Goal: Task Accomplishment & Management: Manage account settings

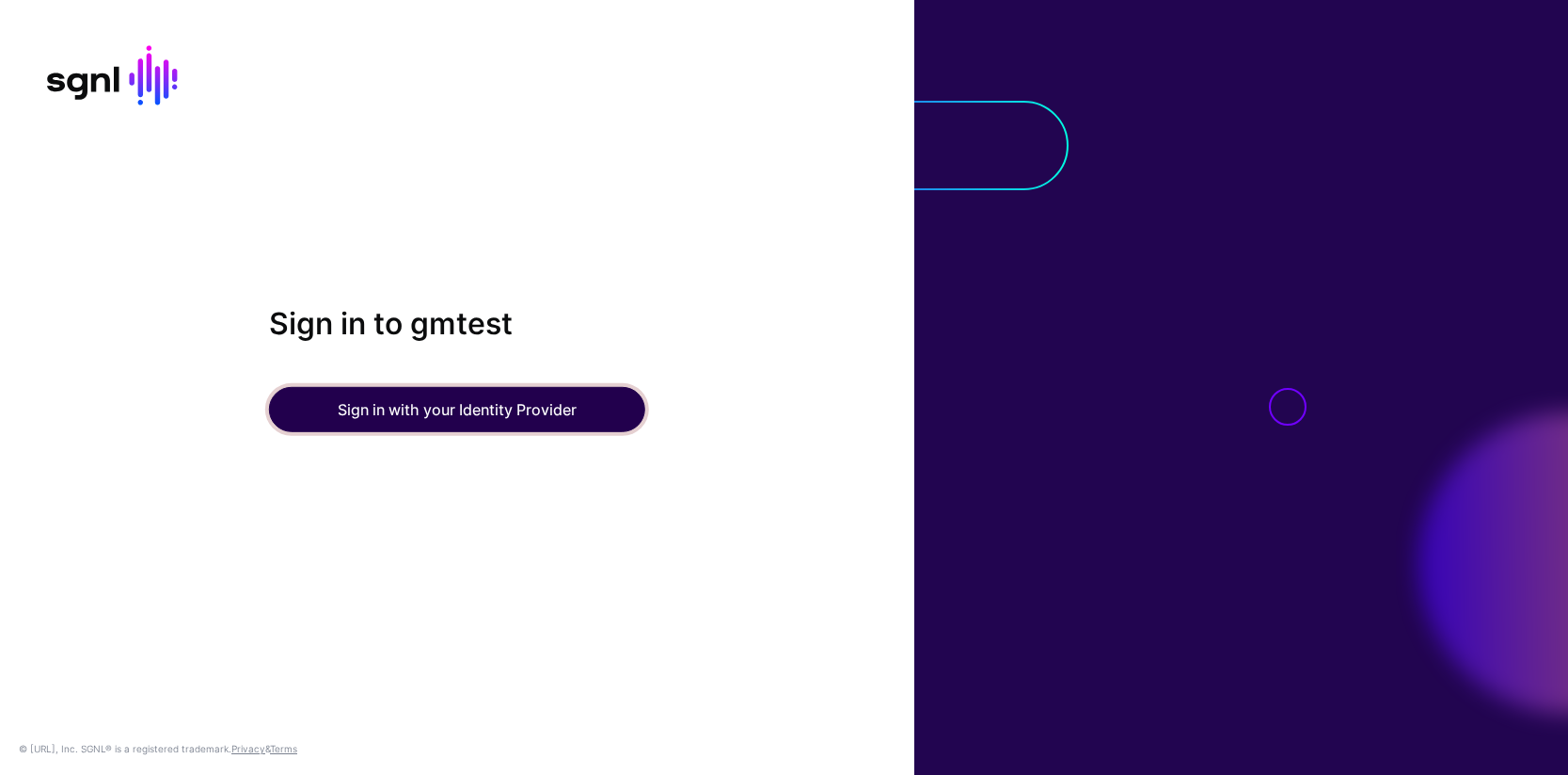
click at [430, 418] on button "Sign in with your Identity Provider" at bounding box center [457, 410] width 376 height 46
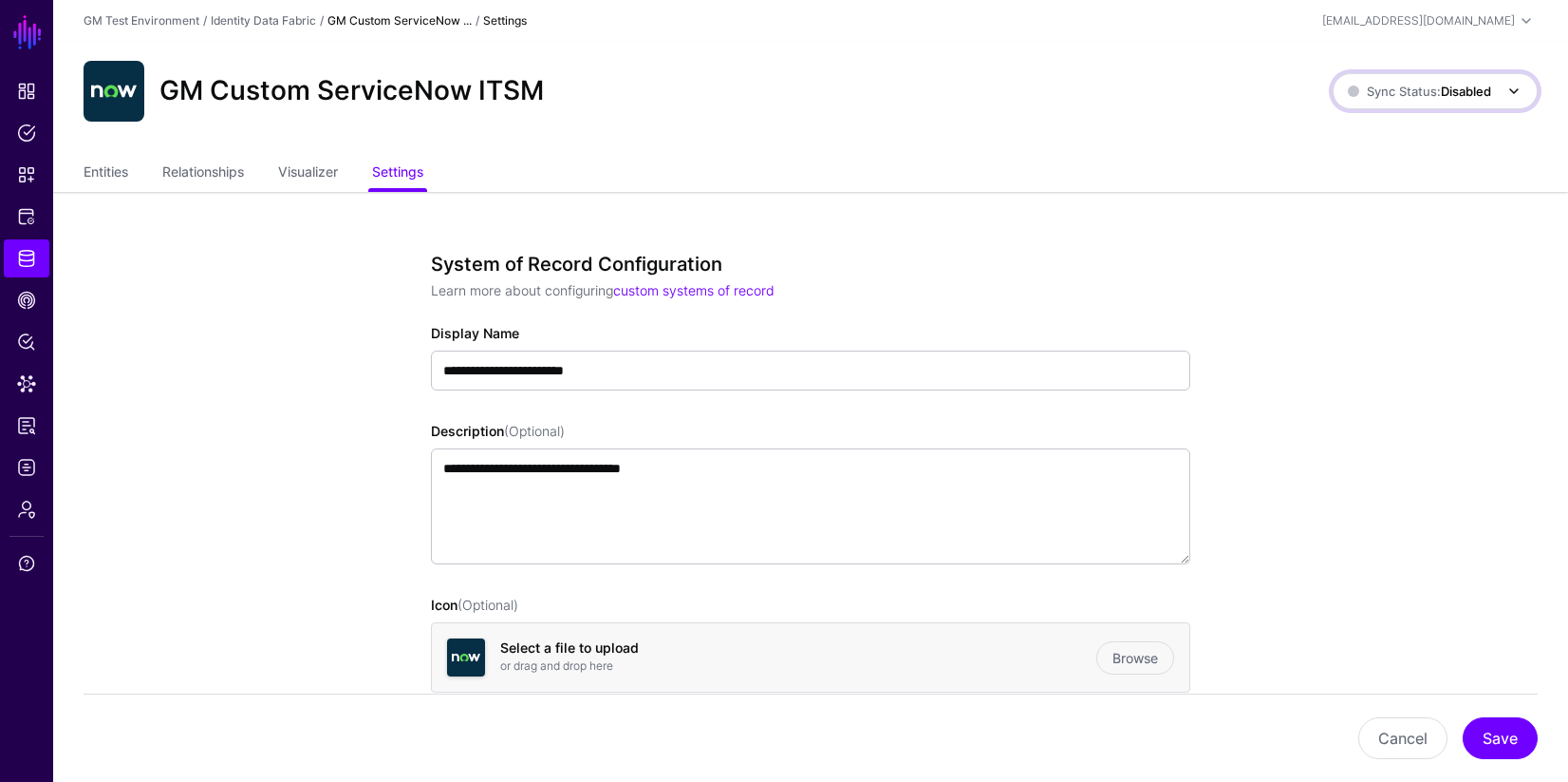
click at [1481, 100] on span "Sync Status: Disabled" at bounding box center [1419, 91] width 144 height 21
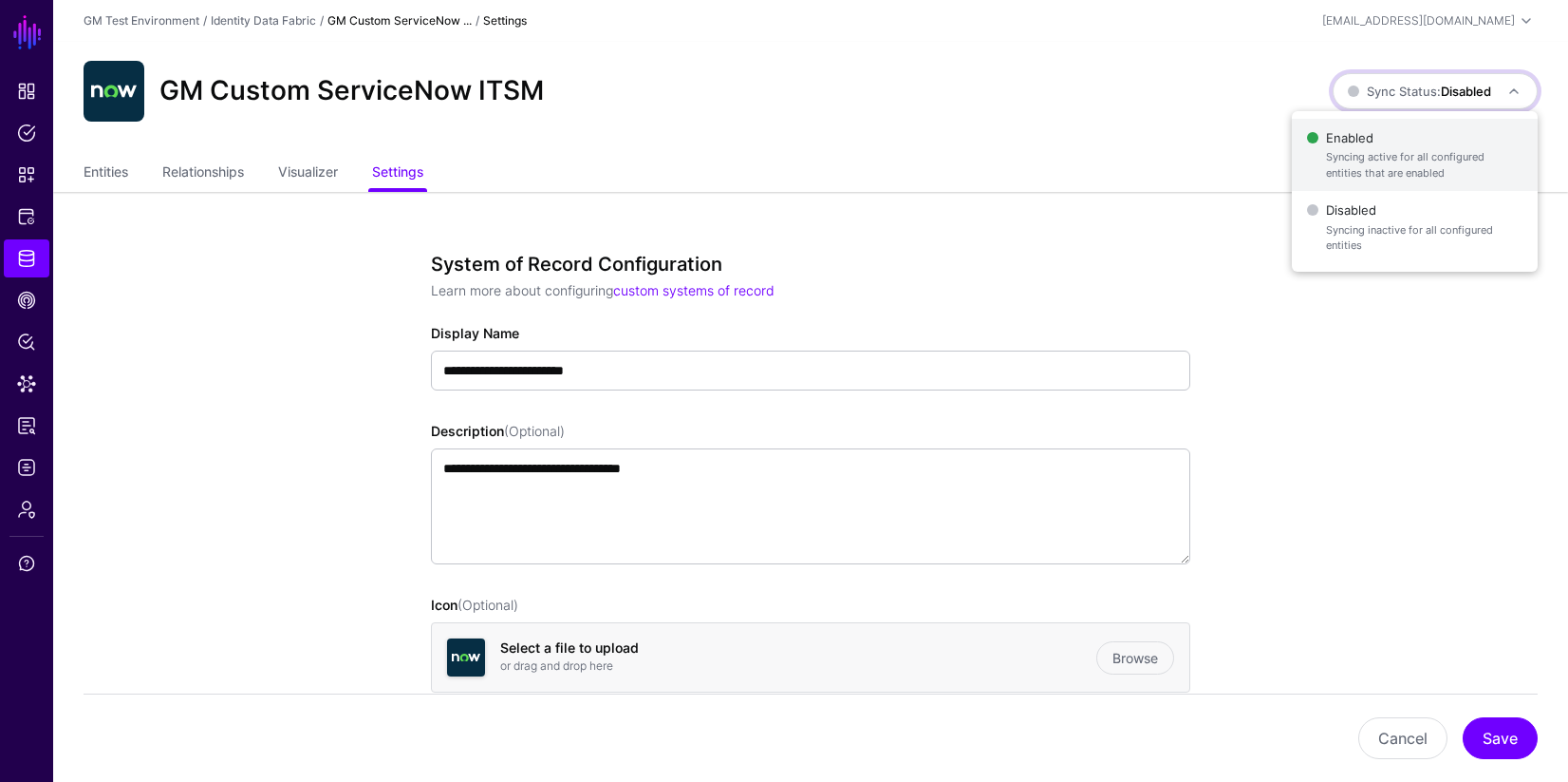
click at [1358, 148] on span "Enabled Syncing active for all configured entities that are enabled" at bounding box center [1414, 156] width 216 height 62
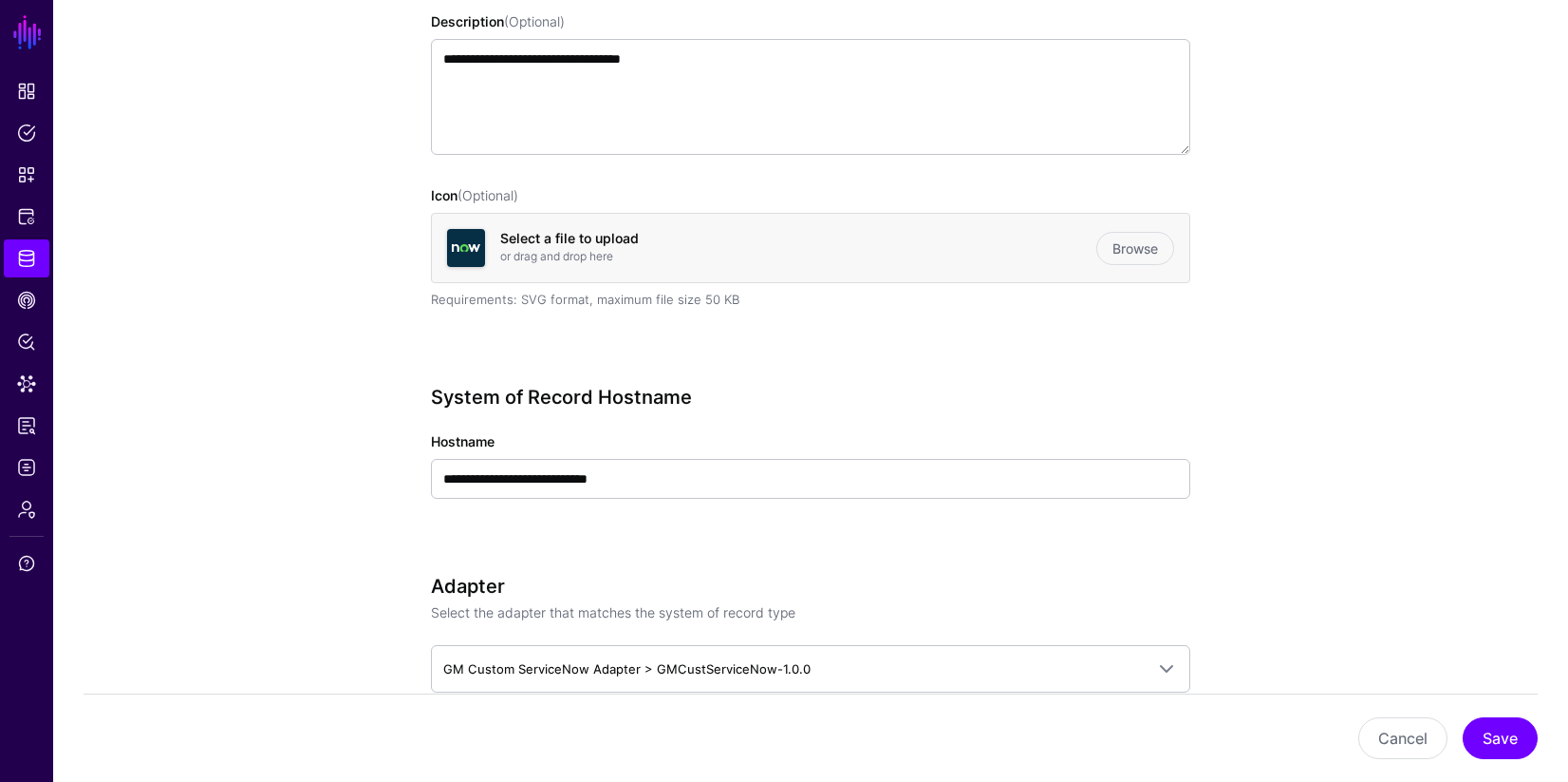
scroll to position [439, 0]
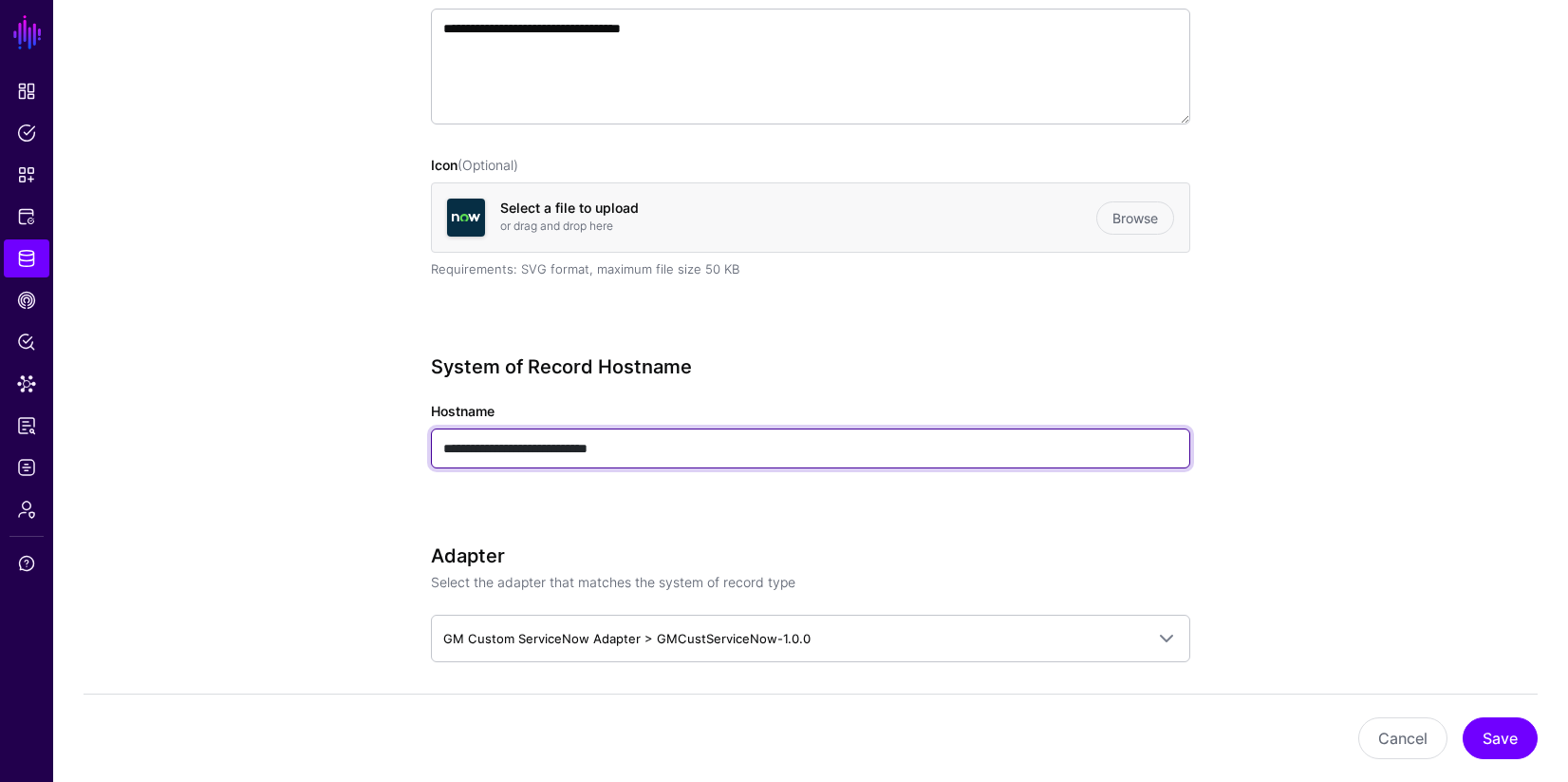
click at [590, 436] on input "**********" at bounding box center [810, 448] width 760 height 40
click at [500, 454] on input "**********" at bounding box center [810, 448] width 760 height 40
drag, startPoint x: 531, startPoint y: 449, endPoint x: 436, endPoint y: 449, distance: 95.0
click at [436, 448] on input "**********" at bounding box center [810, 448] width 760 height 40
click at [532, 444] on input "**********" at bounding box center [810, 448] width 760 height 40
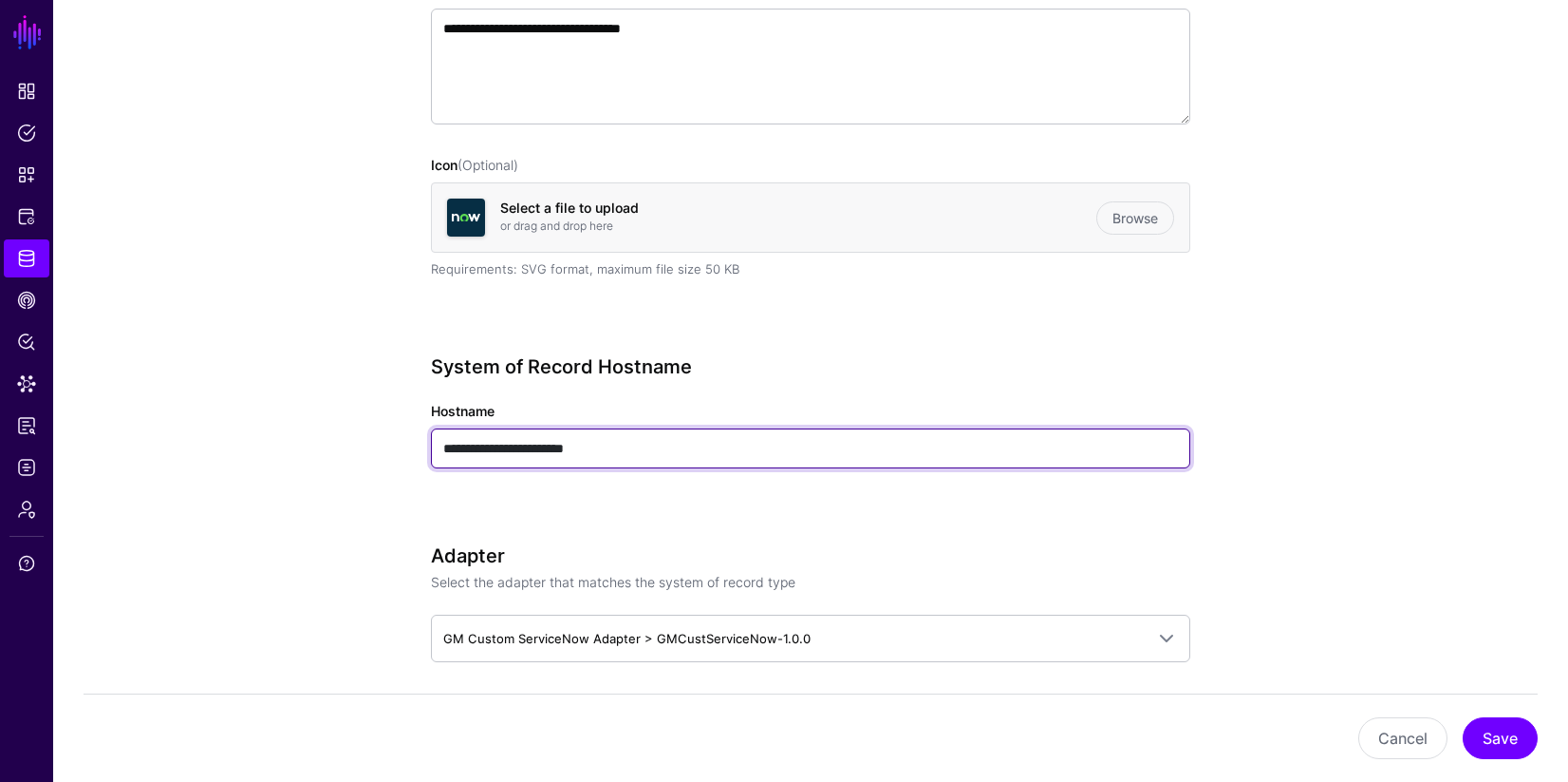
type input "**********"
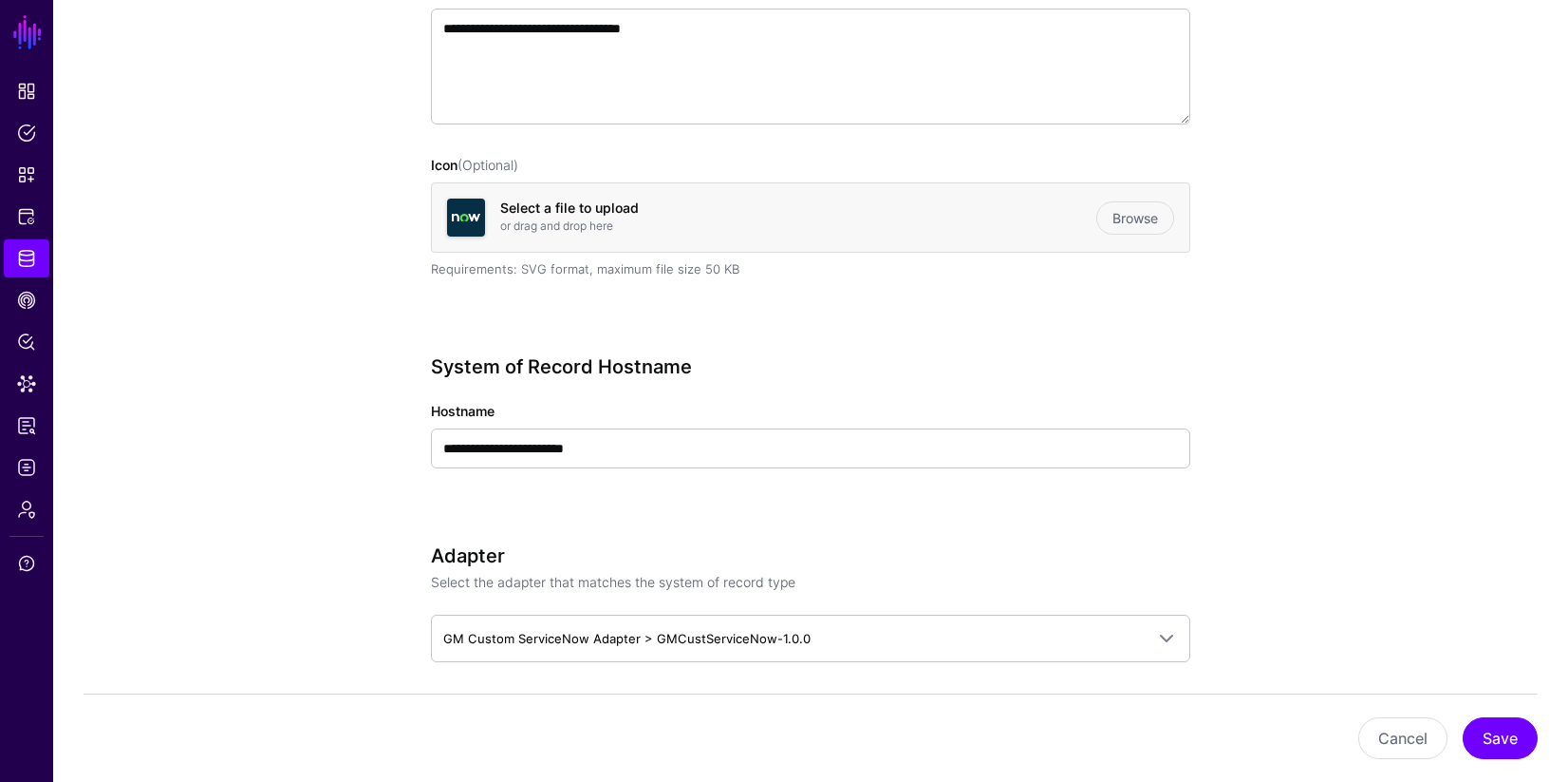
drag, startPoint x: 1326, startPoint y: 488, endPoint x: 1372, endPoint y: 500, distance: 47.5
click at [1498, 733] on button "Save" at bounding box center [1499, 738] width 75 height 42
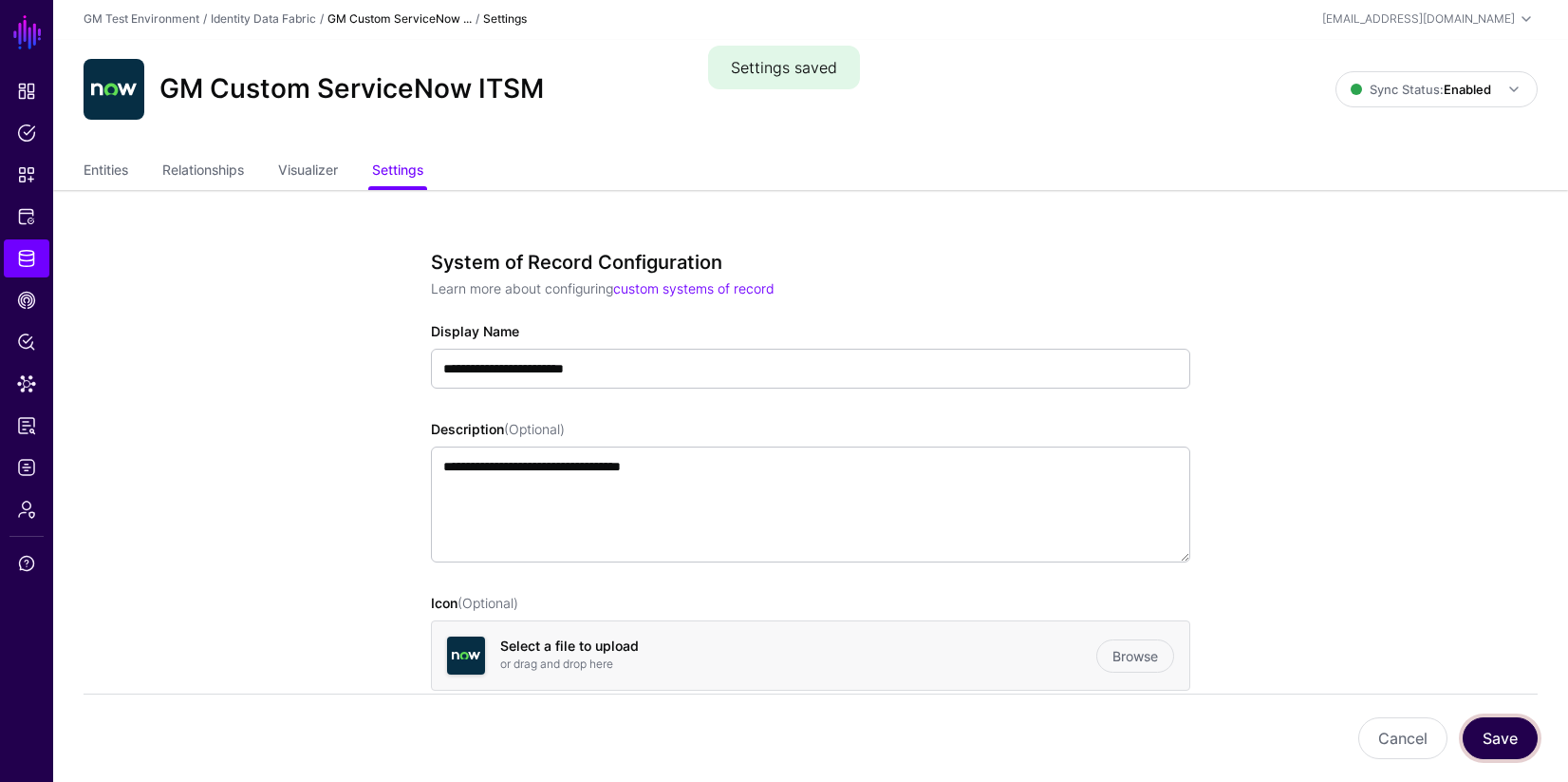
scroll to position [0, 0]
click at [110, 179] on link "Entities" at bounding box center [106, 174] width 45 height 36
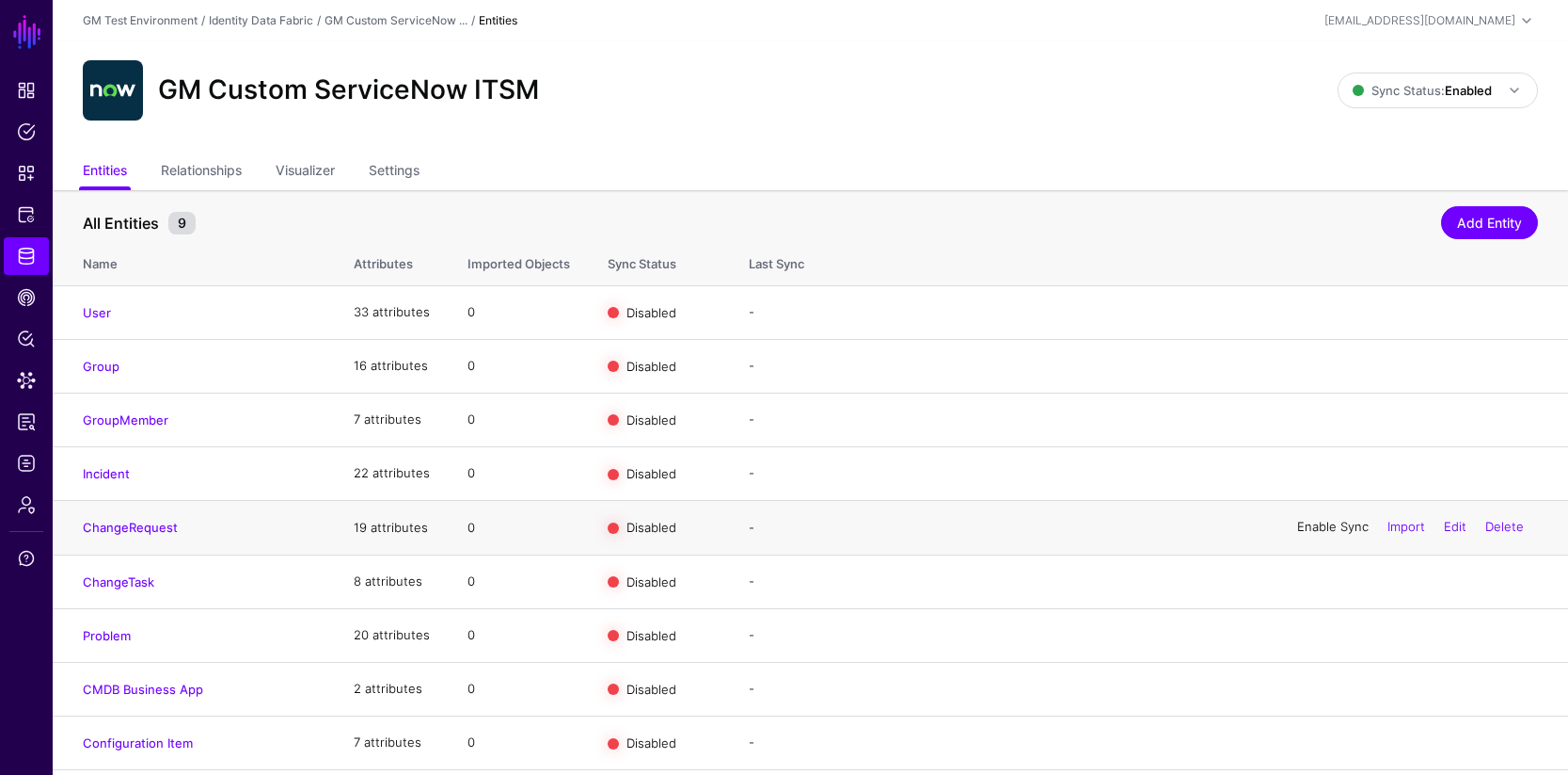
click at [1305, 527] on link "Enable Sync" at bounding box center [1333, 527] width 71 height 15
click at [197, 174] on link "Relationships" at bounding box center [202, 172] width 81 height 36
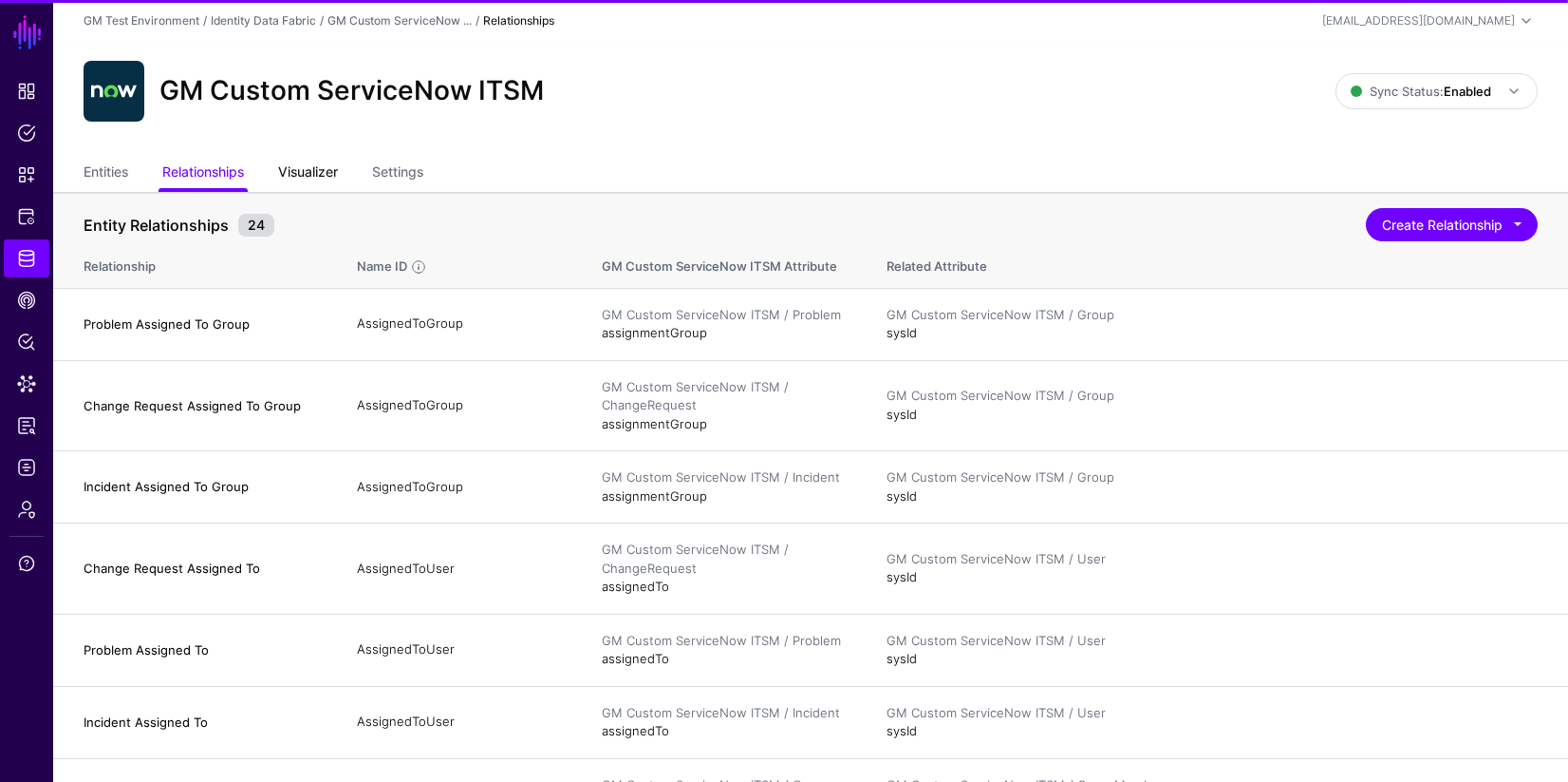
click at [324, 174] on link "Visualizer" at bounding box center [308, 174] width 60 height 36
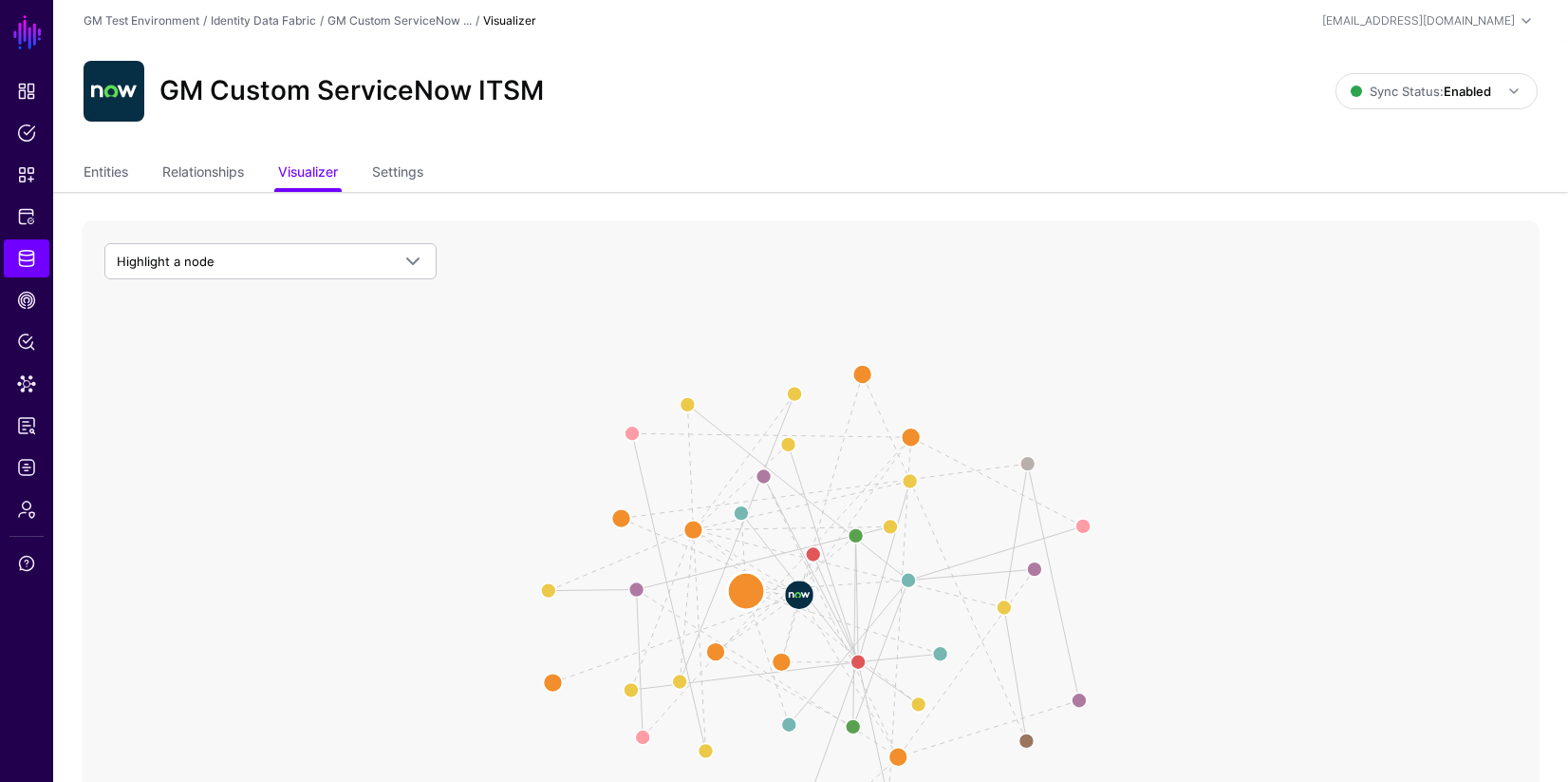
click at [744, 591] on circle at bounding box center [746, 590] width 38 height 38
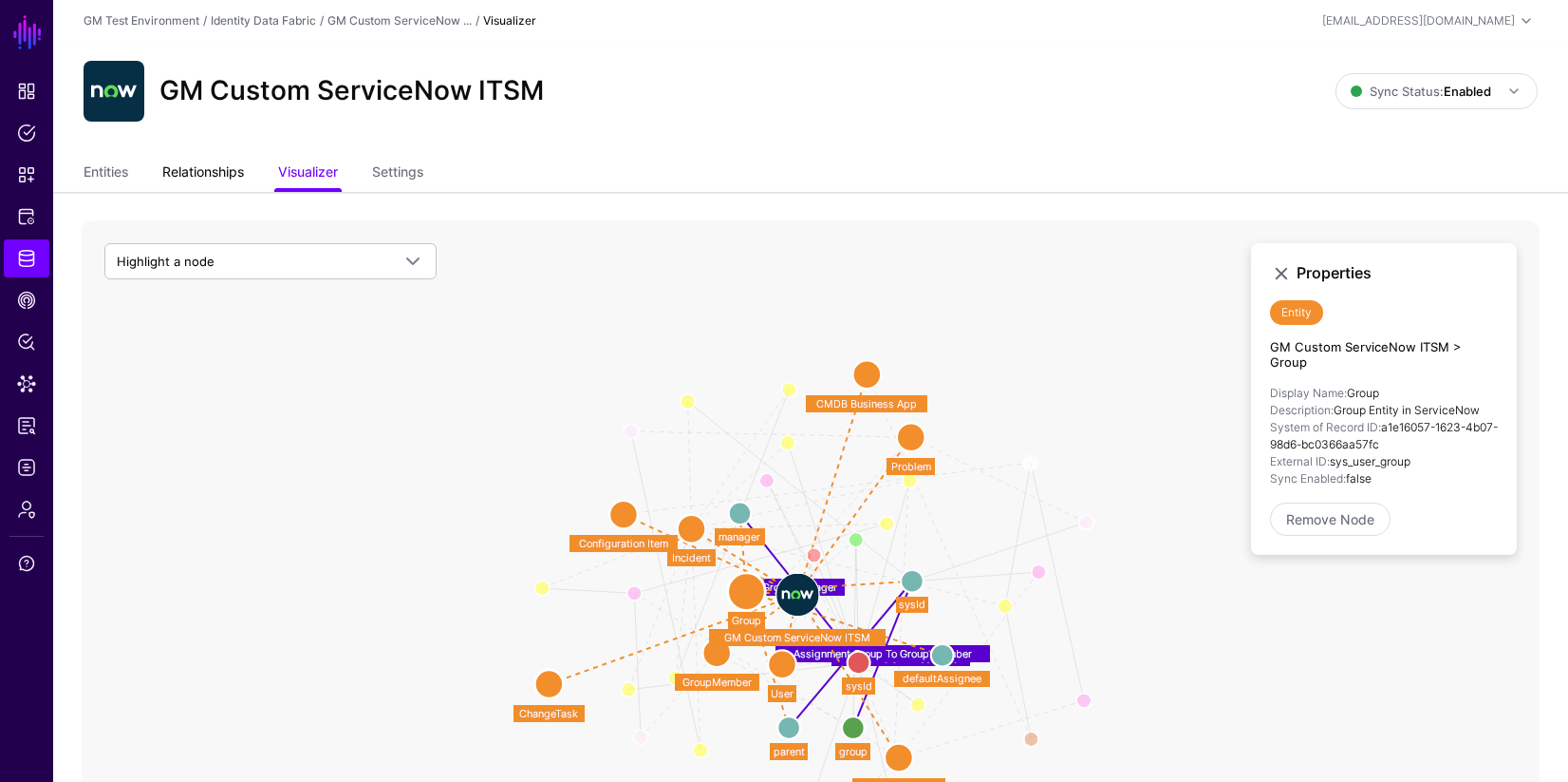
click at [210, 175] on link "Relationships" at bounding box center [204, 174] width 82 height 36
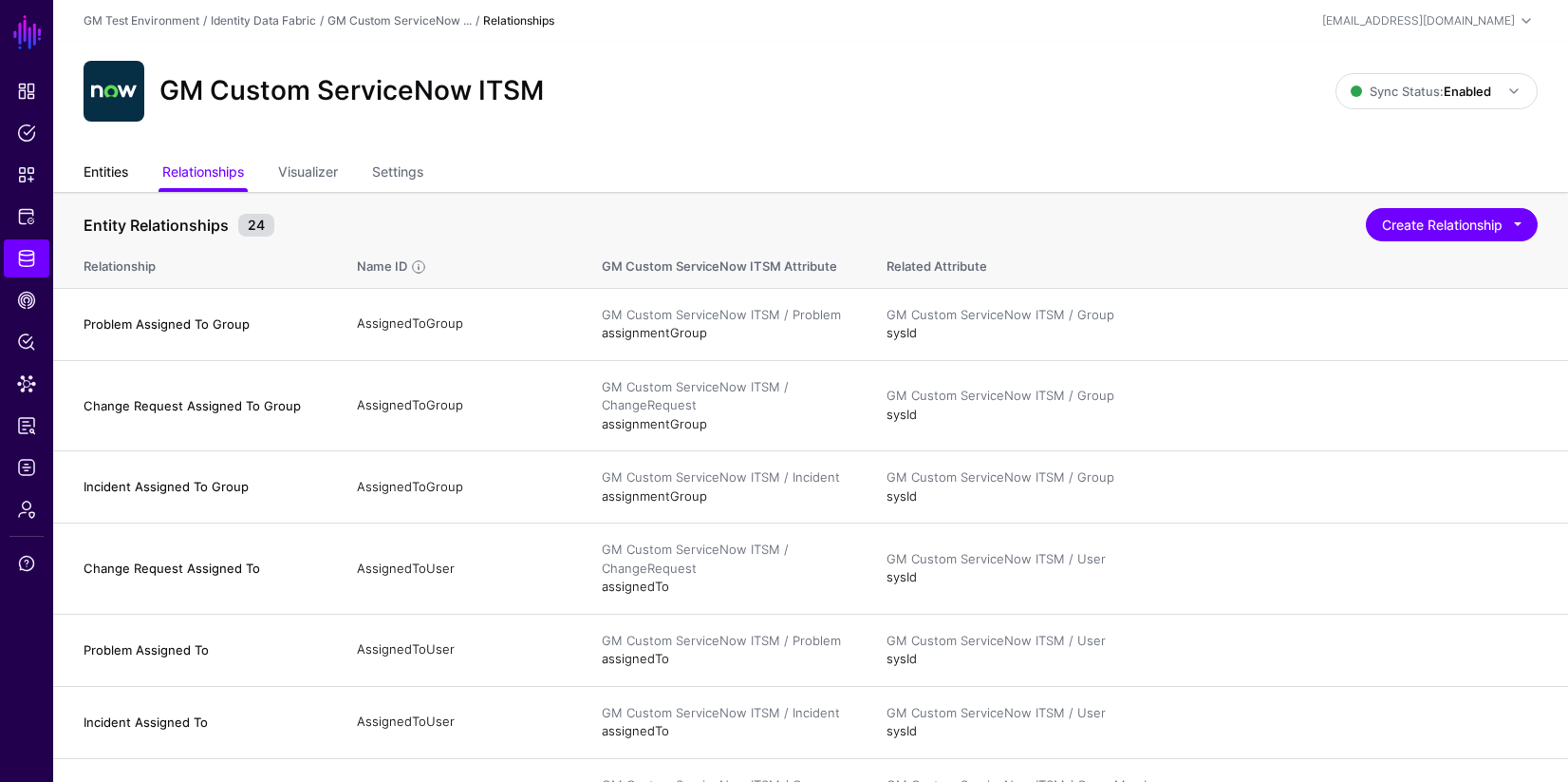
click at [109, 169] on link "Entities" at bounding box center [106, 174] width 45 height 36
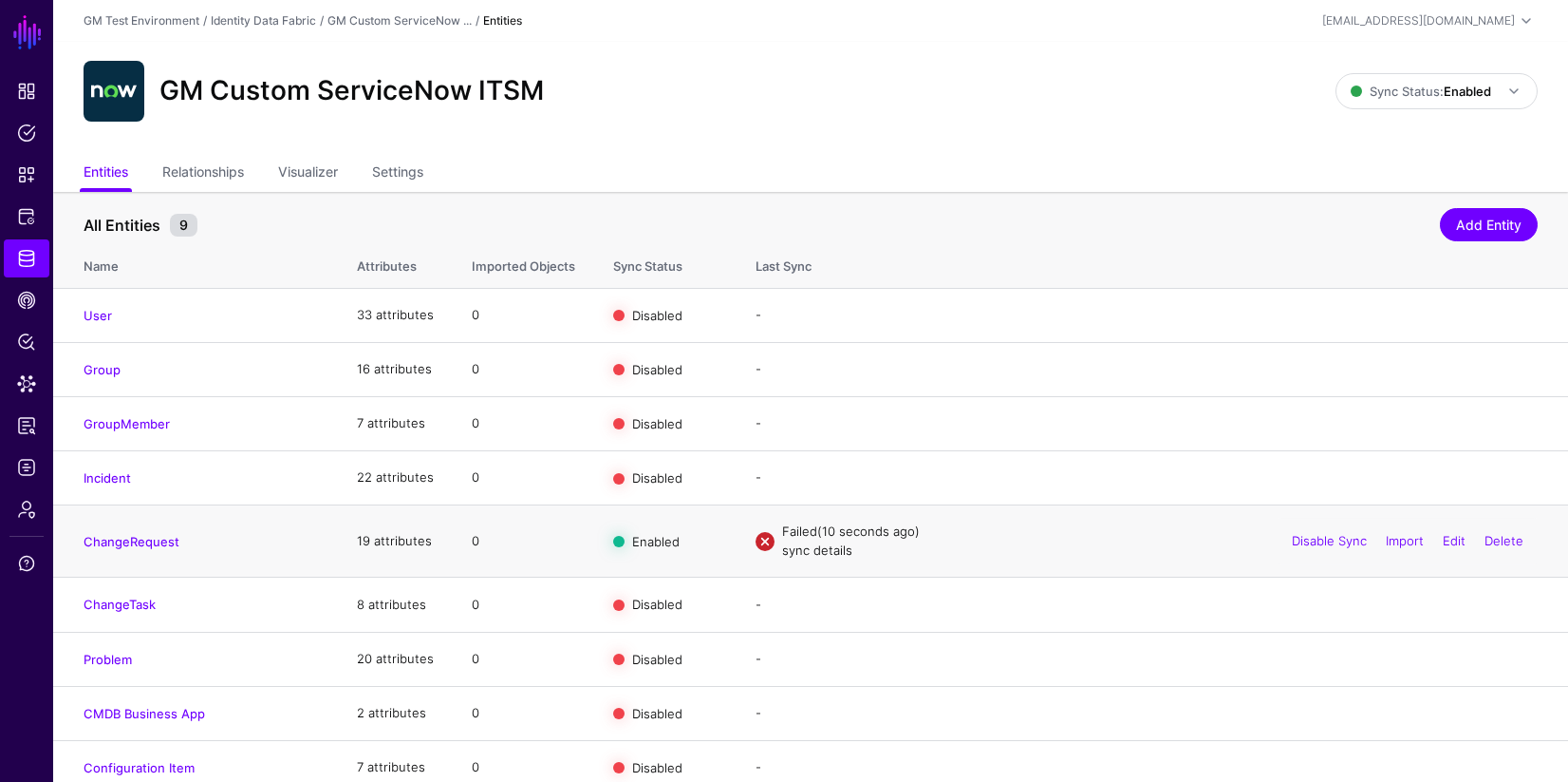
click at [830, 549] on link "sync details" at bounding box center [817, 549] width 70 height 15
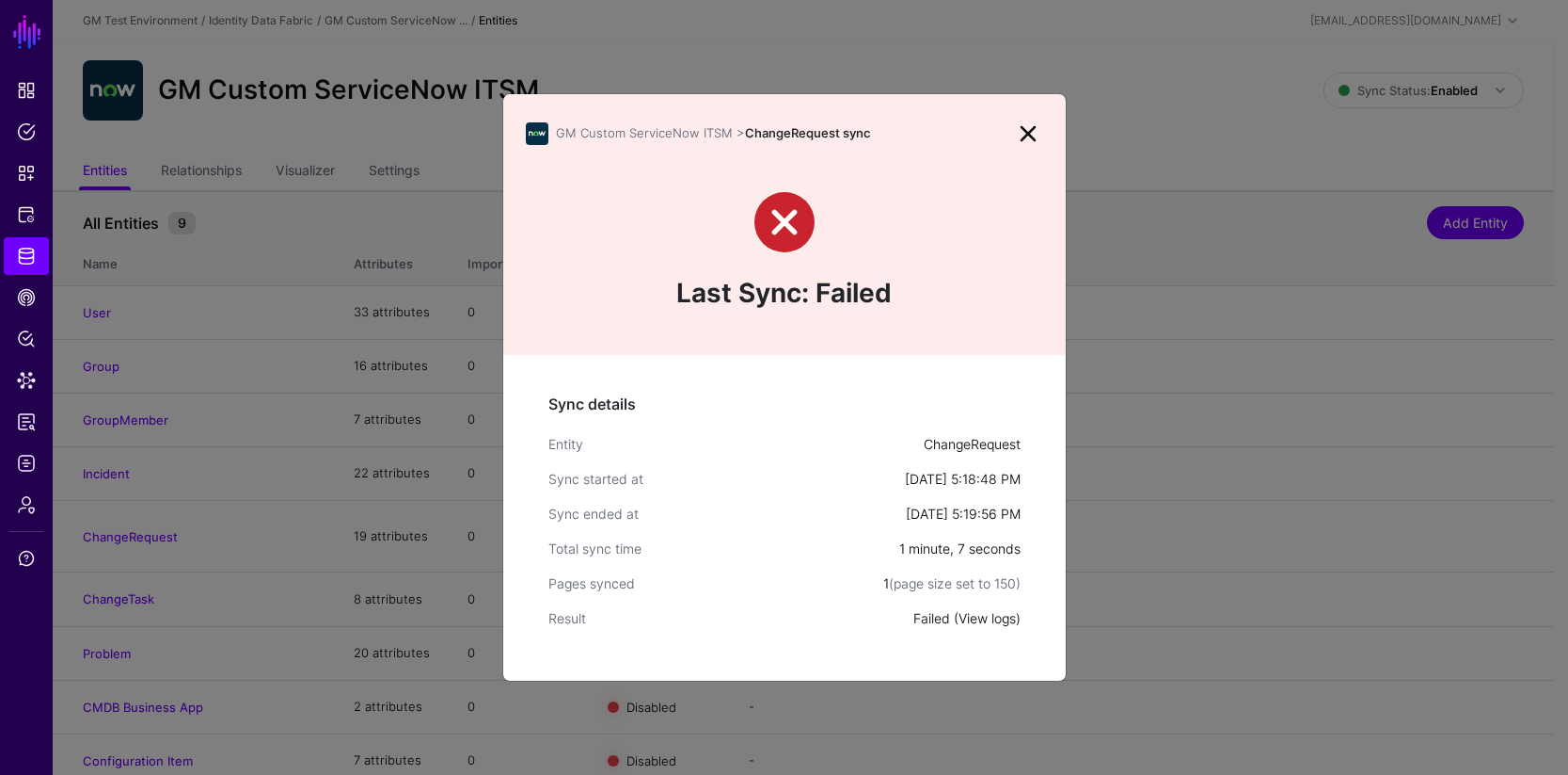
click at [993, 618] on link "View logs" at bounding box center [987, 618] width 57 height 16
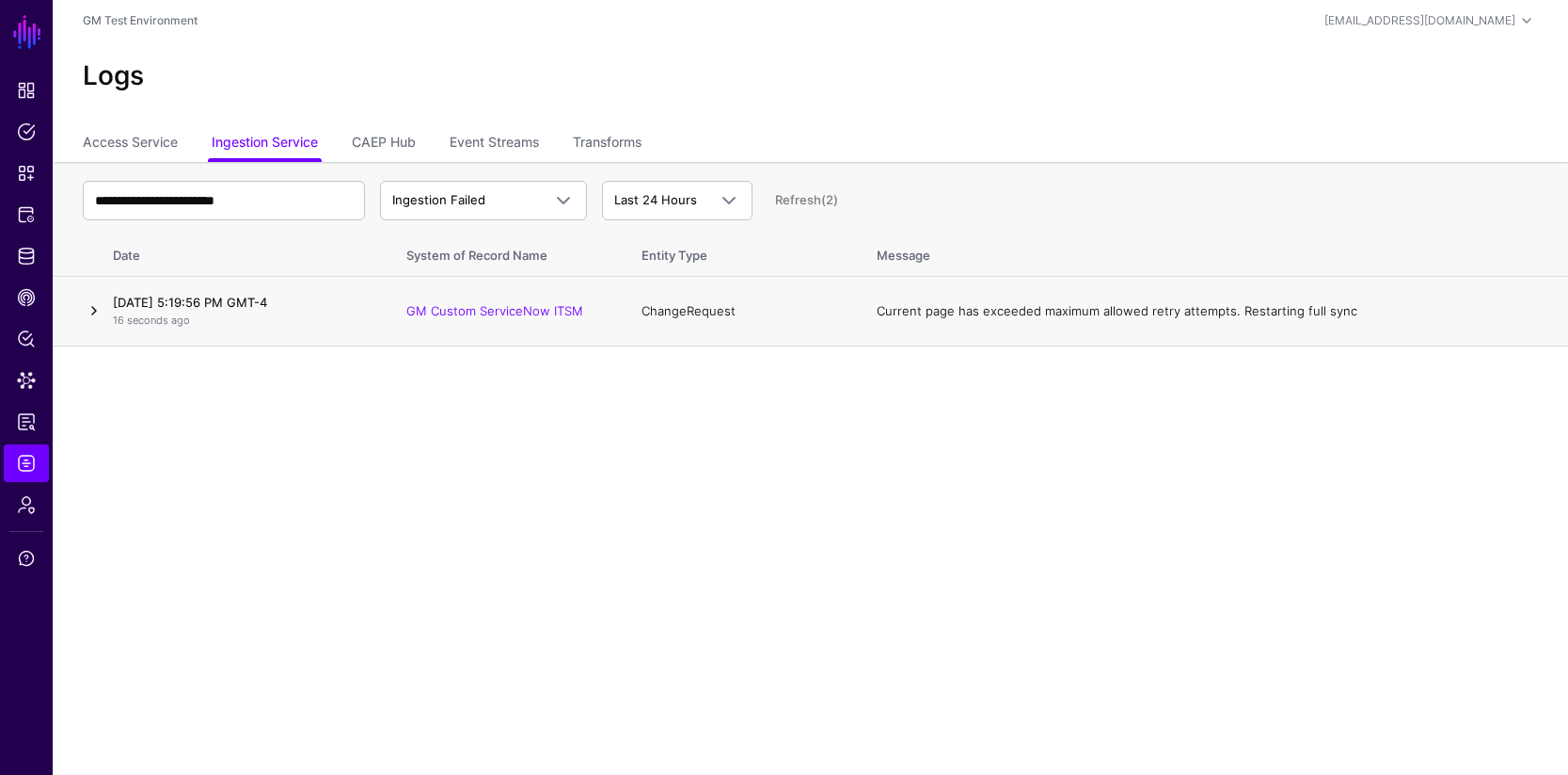
click at [95, 308] on link at bounding box center [94, 310] width 23 height 23
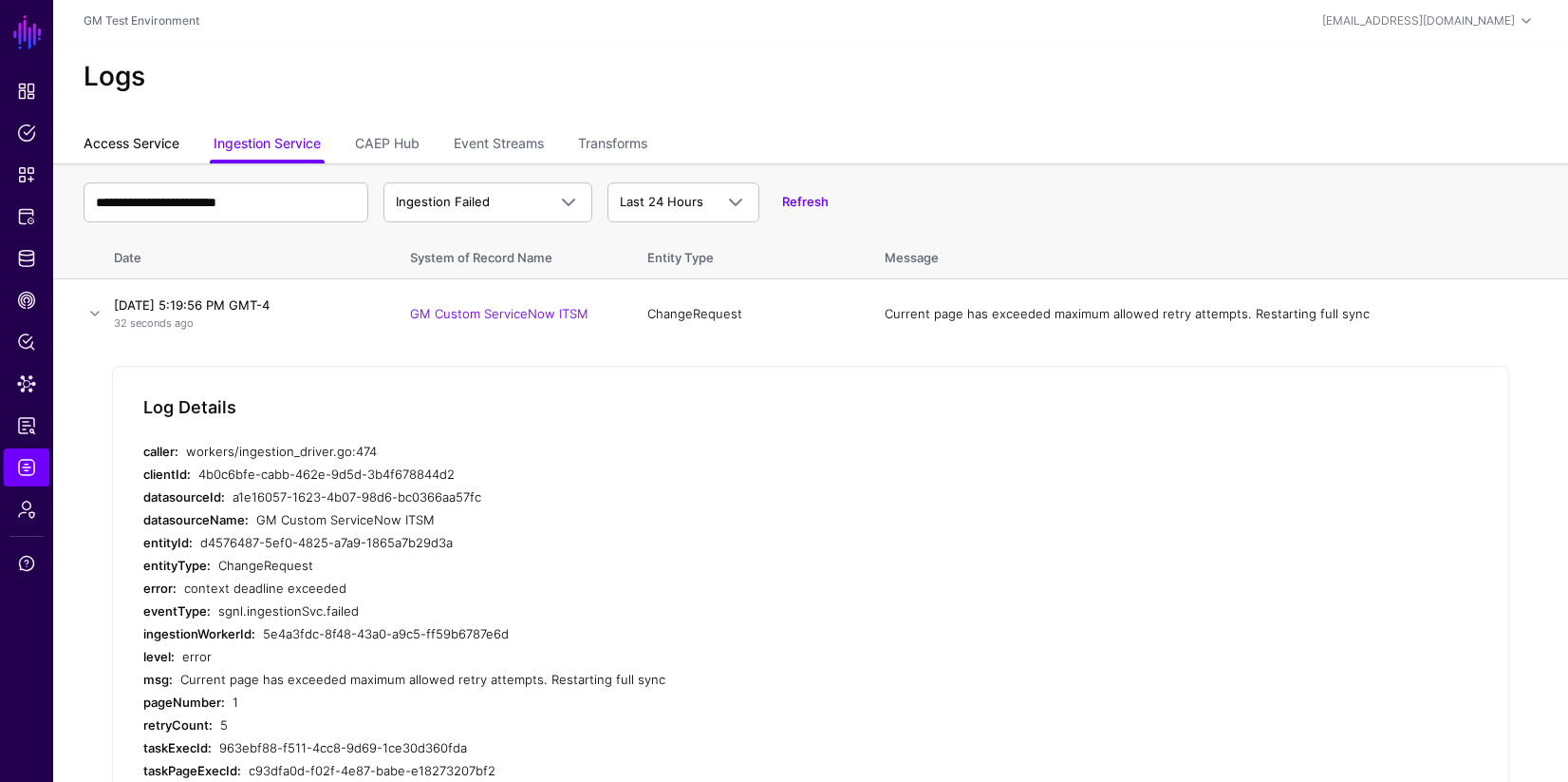
click at [137, 146] on link "Access Service" at bounding box center [132, 145] width 96 height 36
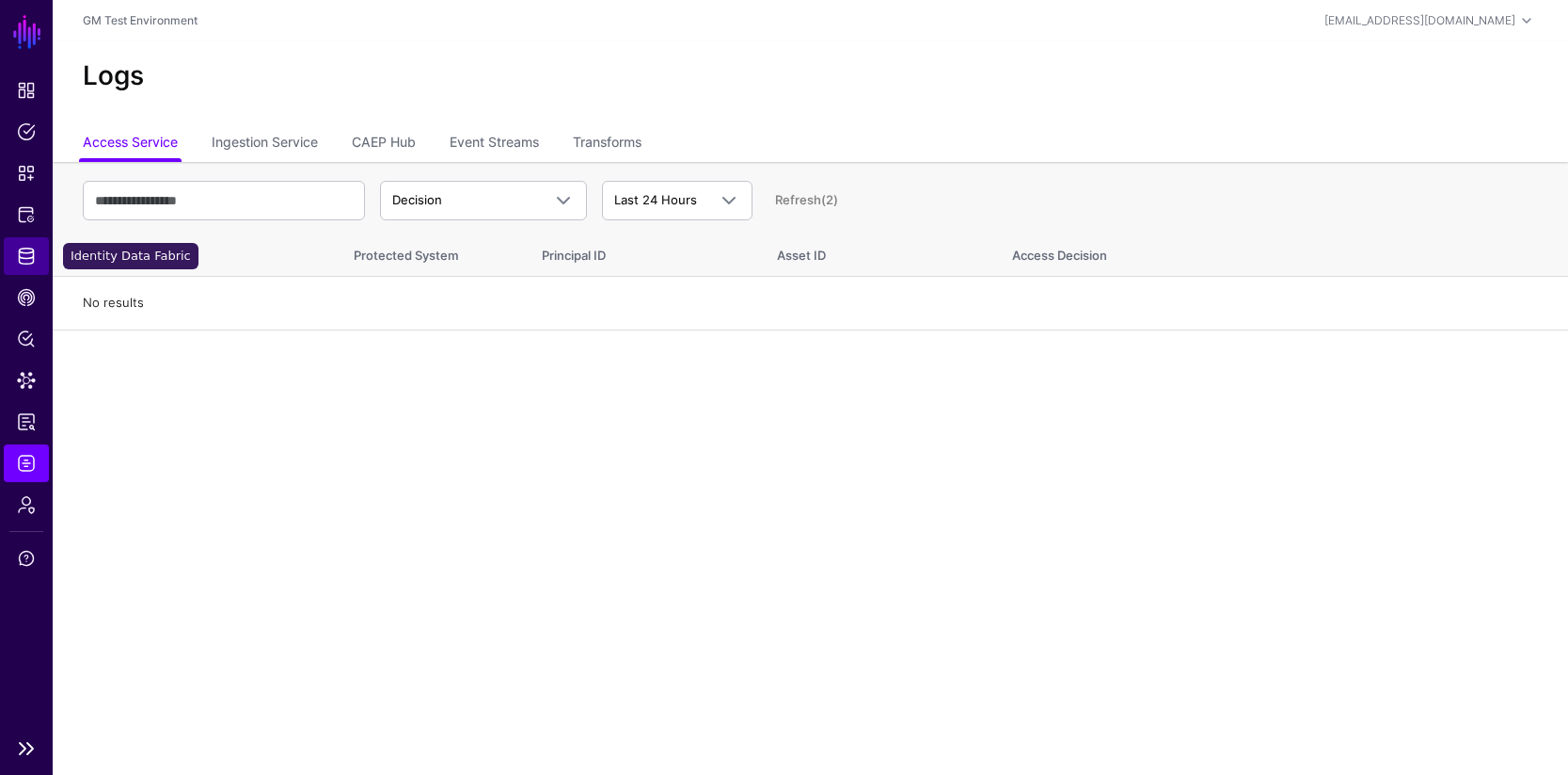
click at [29, 259] on span "Identity Data Fabric" at bounding box center [26, 255] width 19 height 19
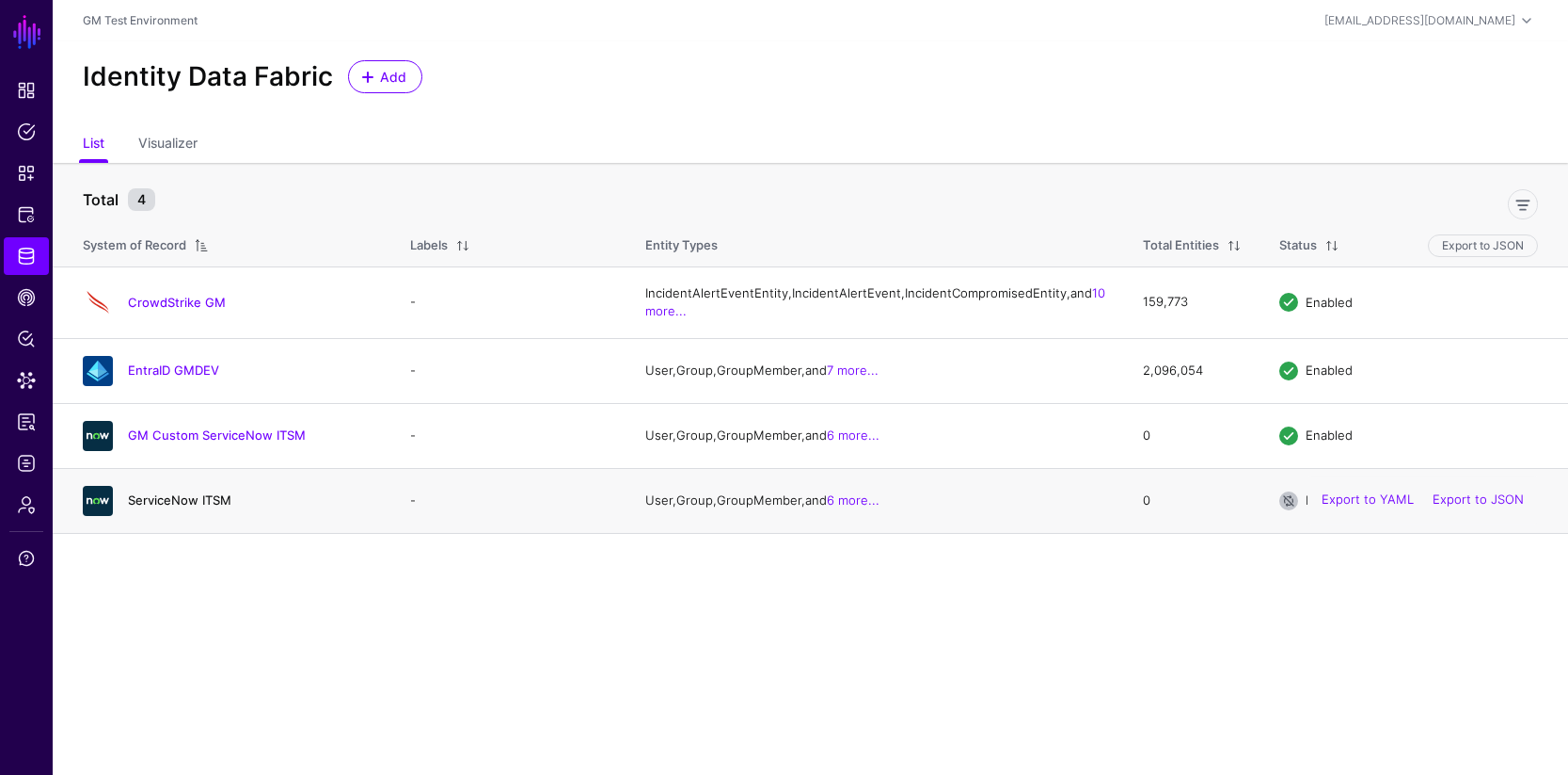
click at [181, 508] on link "ServiceNow ITSM" at bounding box center [179, 499] width 104 height 15
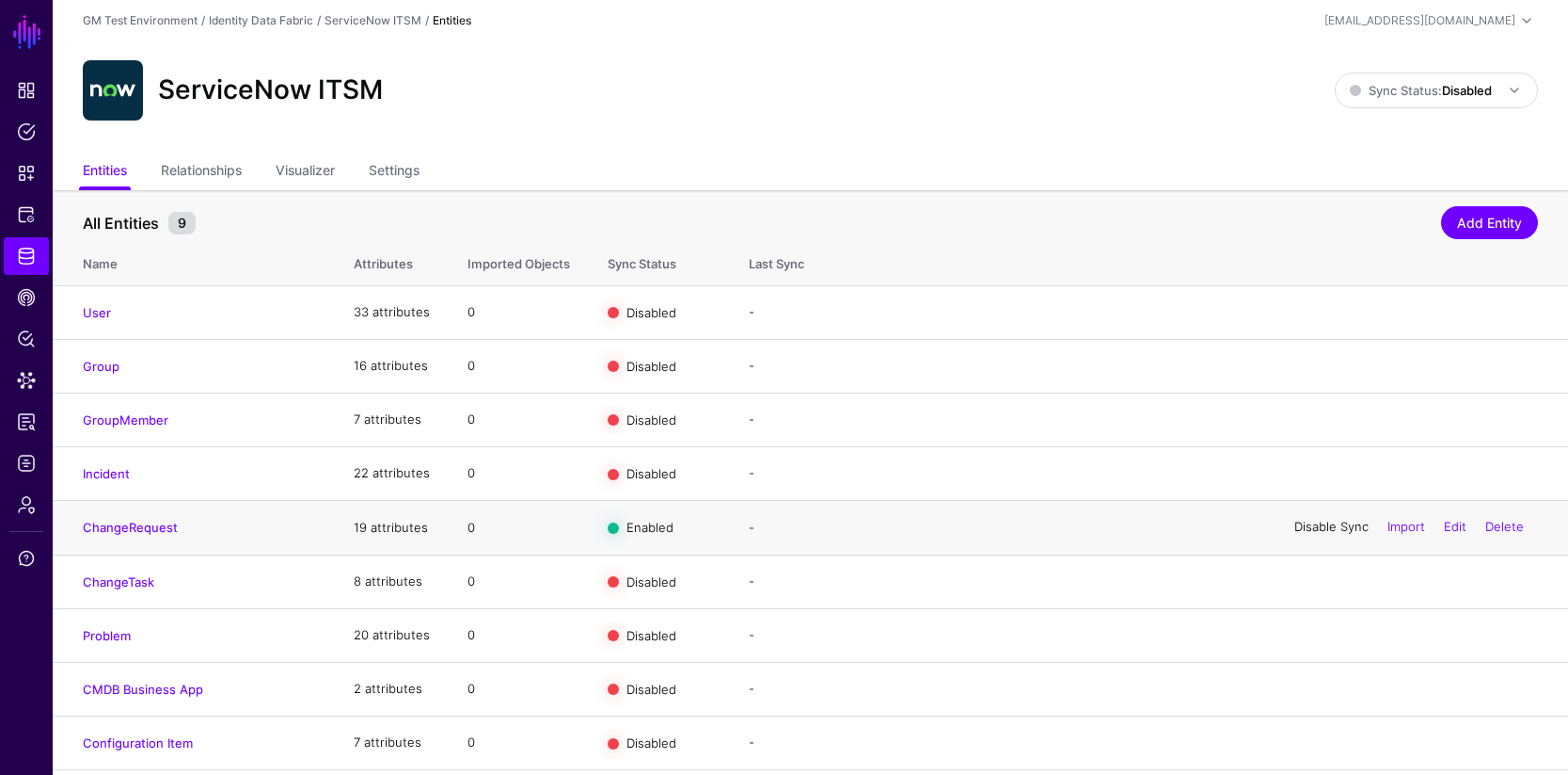
click at [1313, 528] on link "Disable Sync" at bounding box center [1331, 527] width 74 height 15
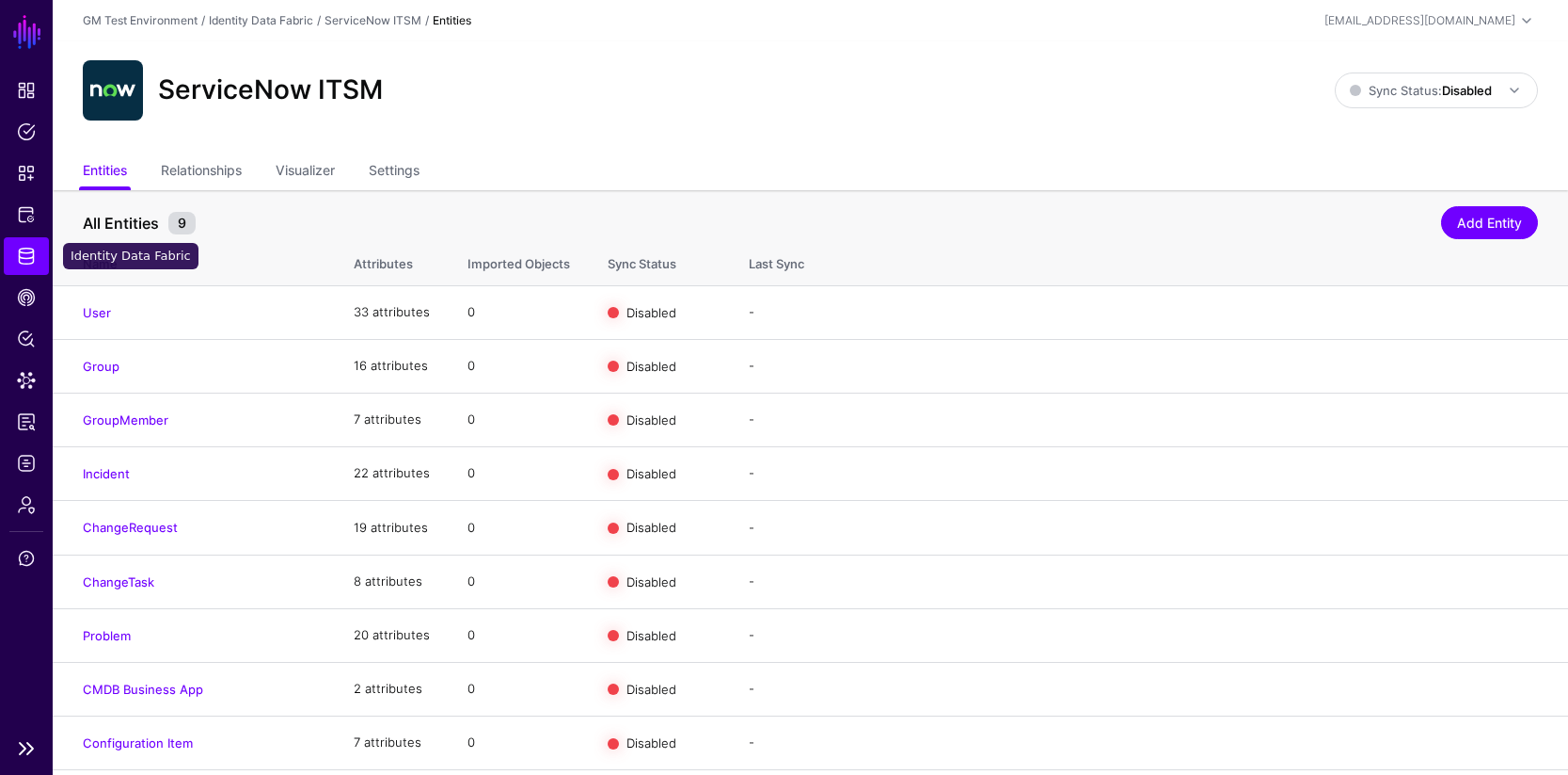
click at [29, 255] on span "Identity Data Fabric" at bounding box center [26, 255] width 19 height 19
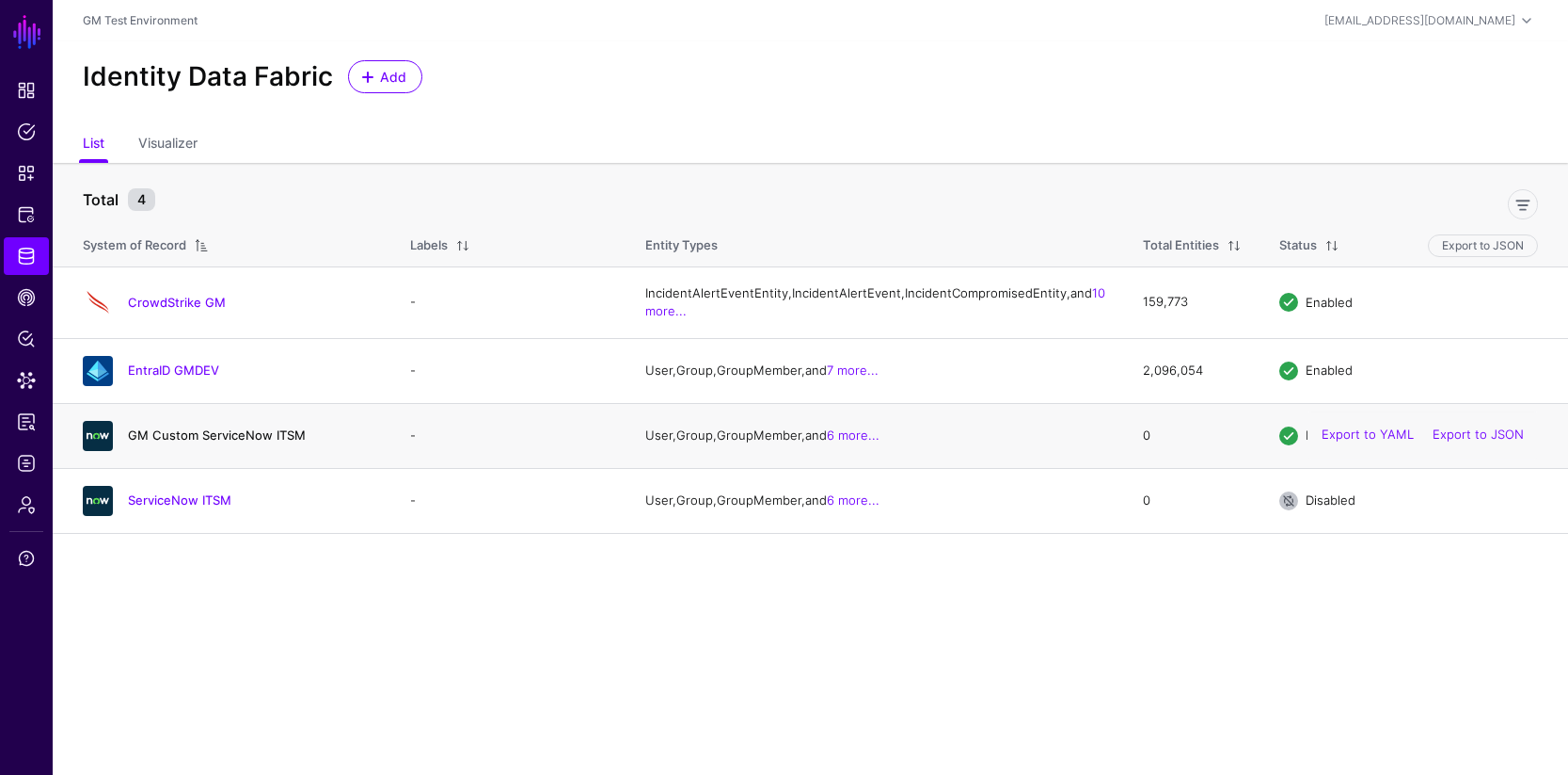
click at [240, 442] on link "GM Custom ServiceNow ITSM" at bounding box center [217, 435] width 178 height 15
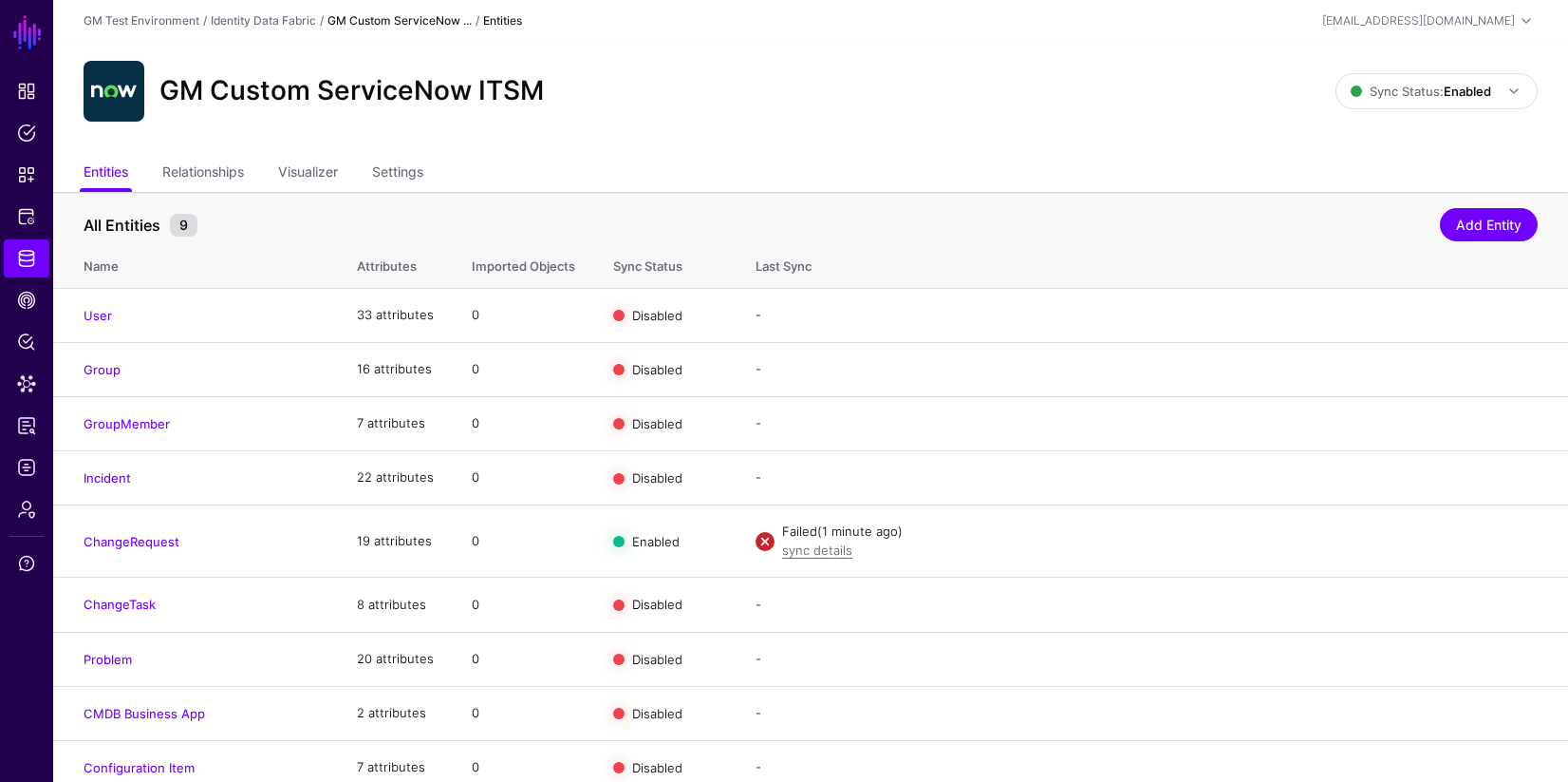
click at [389, 23] on link "GM Custom ServiceNow ..." at bounding box center [399, 20] width 145 height 14
click at [271, 20] on link "Identity Data Fabric" at bounding box center [263, 20] width 106 height 14
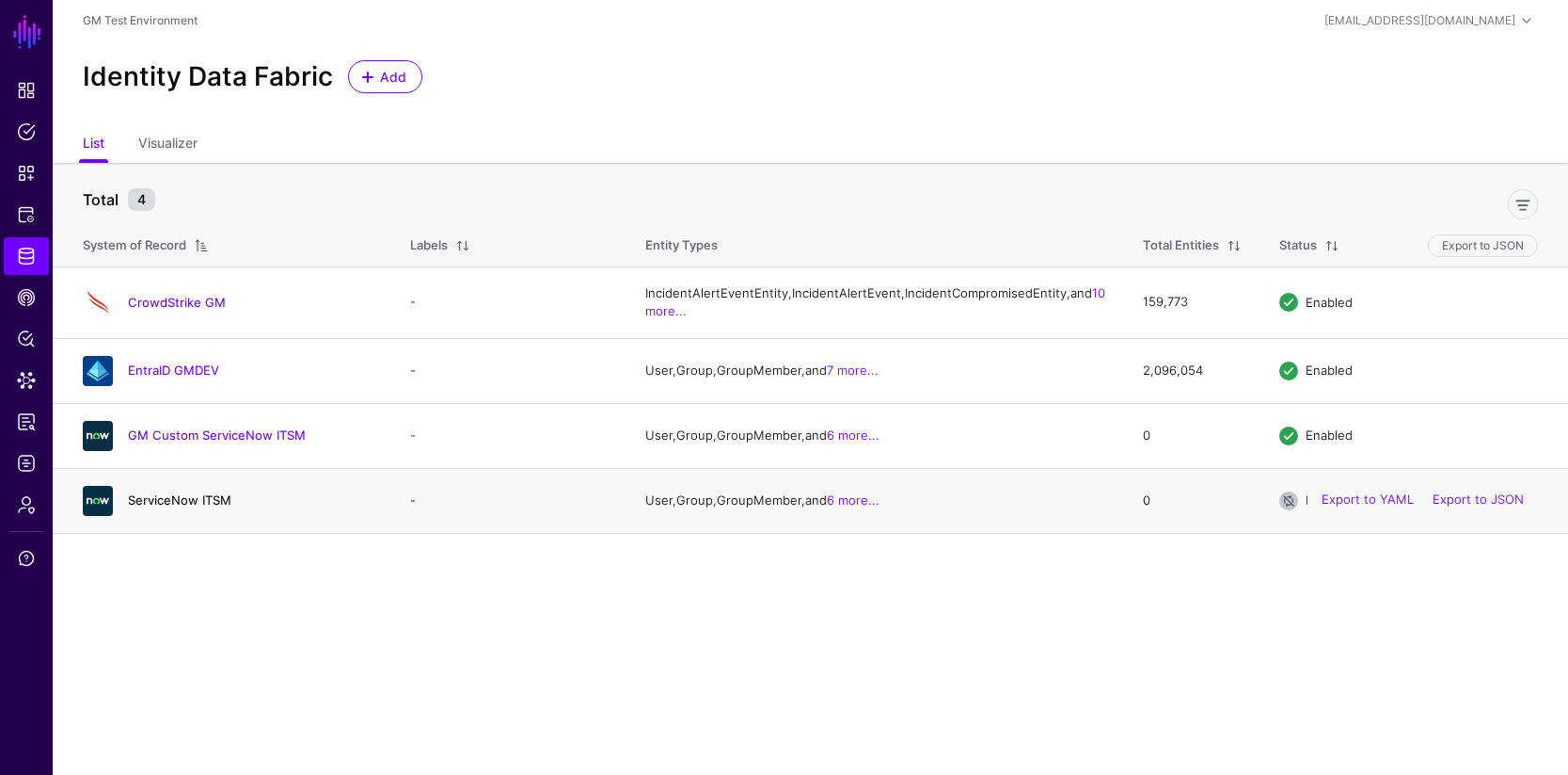
click at [186, 508] on link "ServiceNow ITSM" at bounding box center [179, 499] width 104 height 15
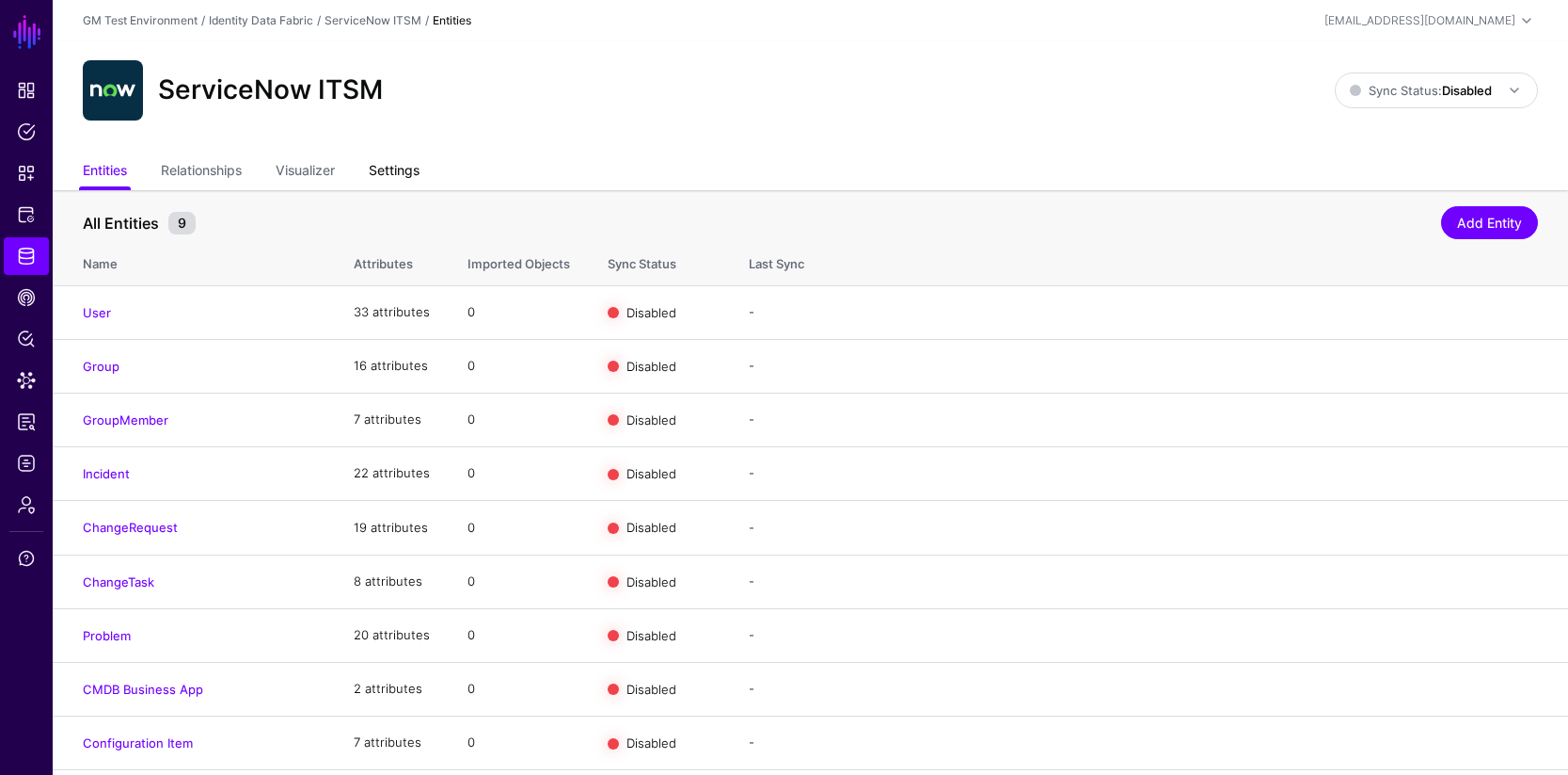
click at [406, 170] on link "Settings" at bounding box center [394, 172] width 50 height 36
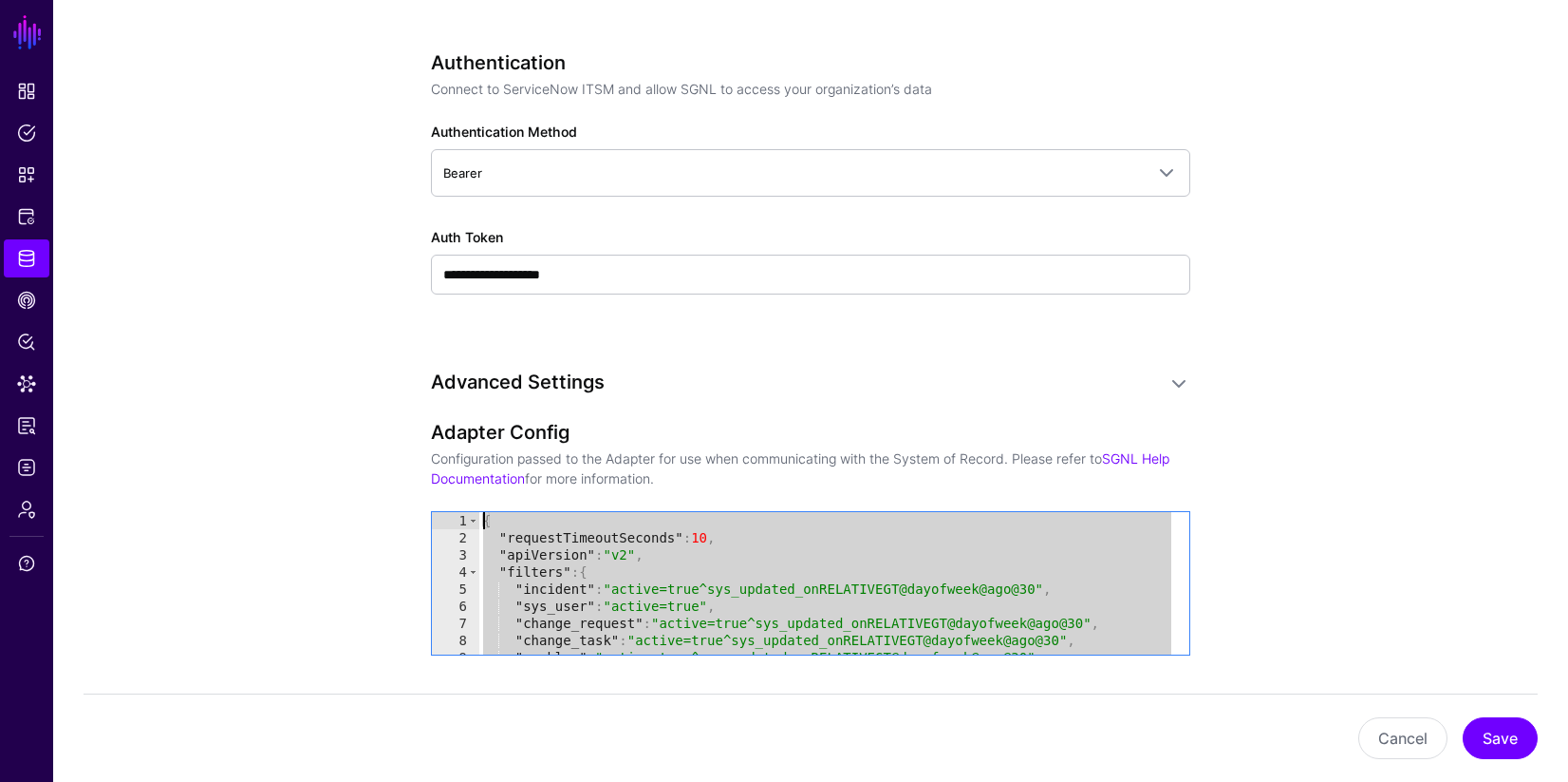
drag, startPoint x: 497, startPoint y: 646, endPoint x: 428, endPoint y: 472, distance: 187.2
click at [428, 472] on div "**********" at bounding box center [810, 312] width 880 height 2493
type textarea "**********"
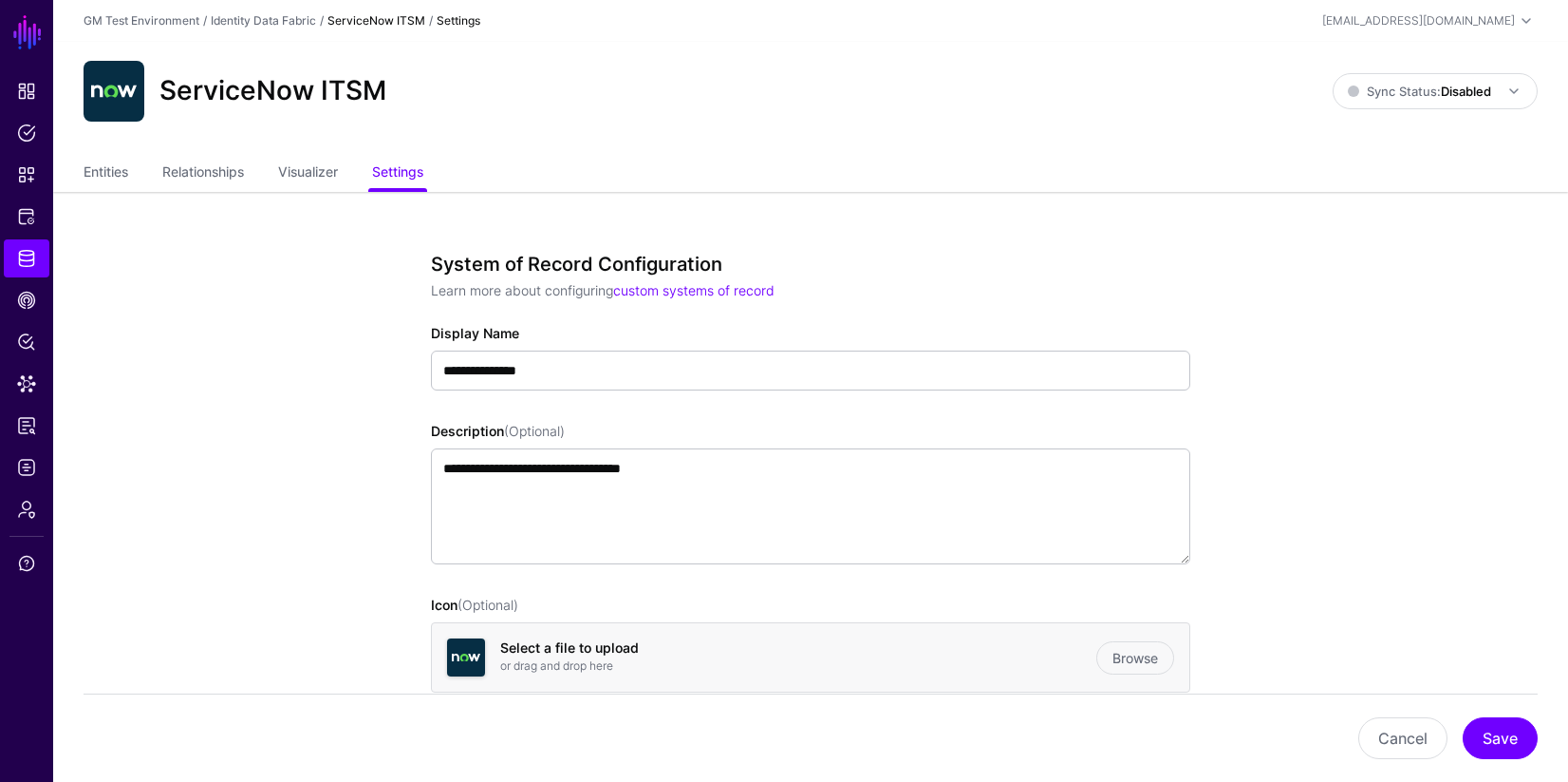
click at [383, 21] on strong "ServiceNow ITSM" at bounding box center [376, 20] width 98 height 14
click at [256, 22] on link "Identity Data Fabric" at bounding box center [263, 20] width 106 height 14
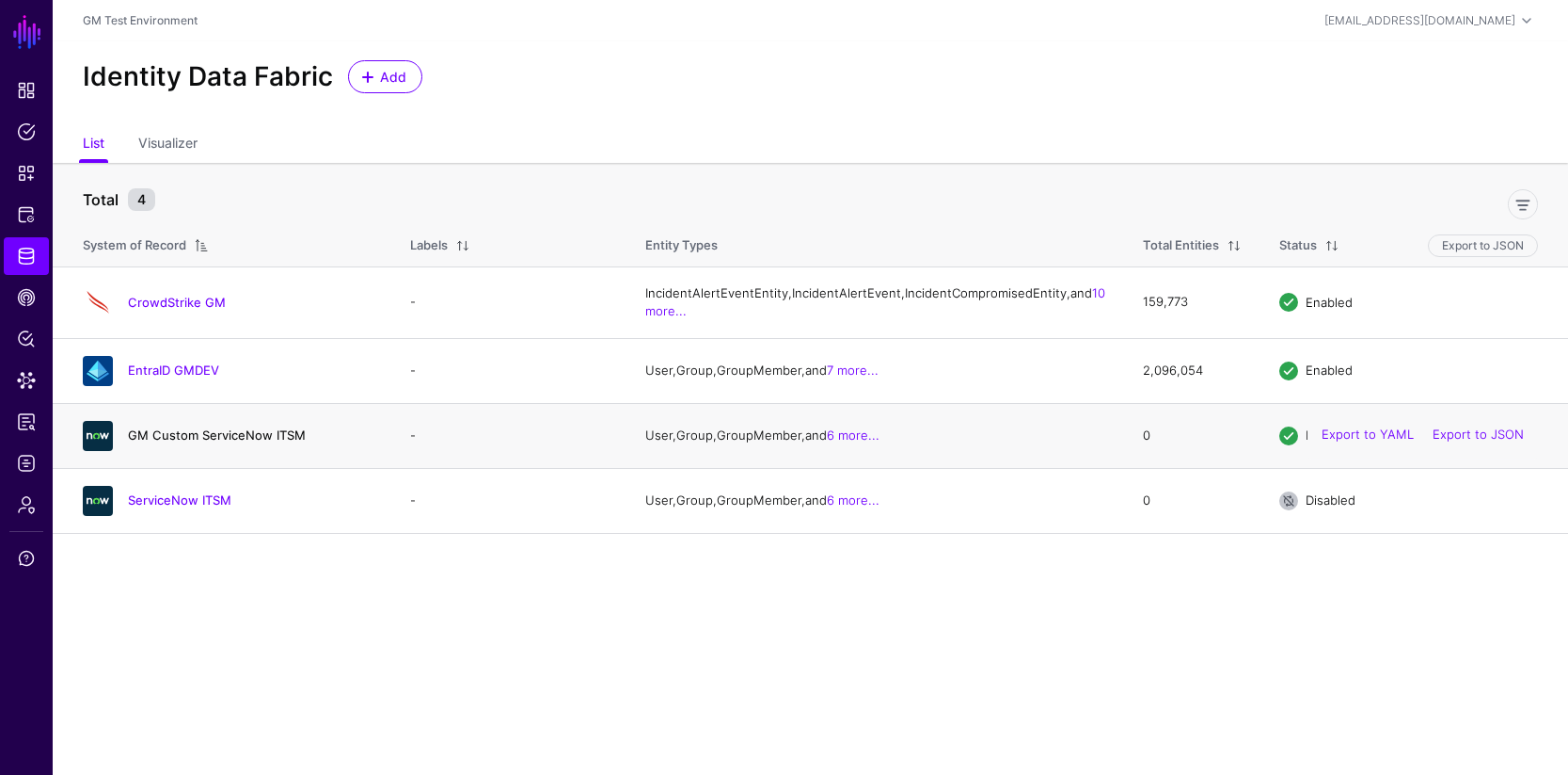
click at [191, 442] on link "GM Custom ServiceNow ITSM" at bounding box center [217, 435] width 178 height 15
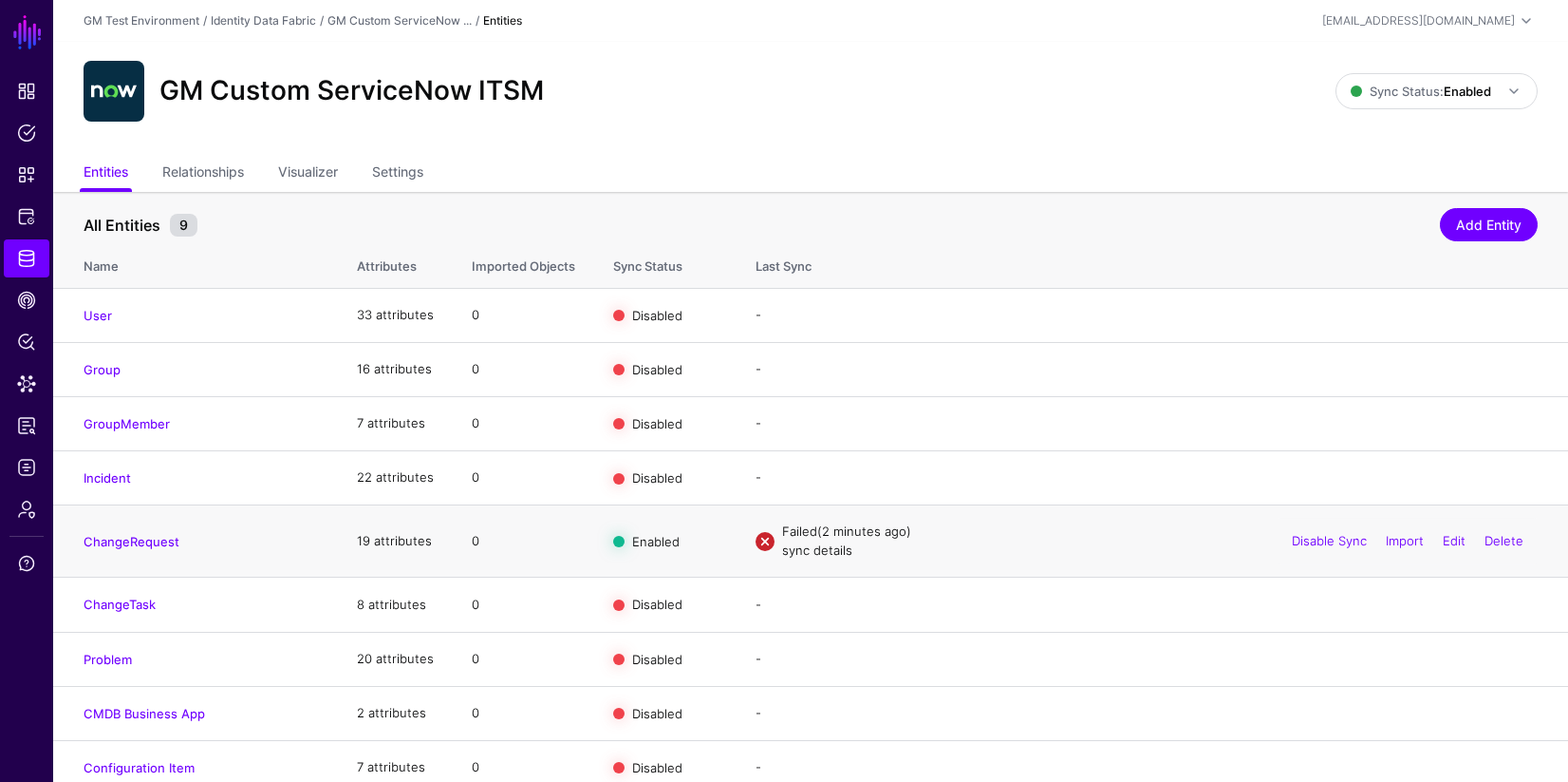
click at [809, 552] on link "sync details" at bounding box center [817, 549] width 70 height 15
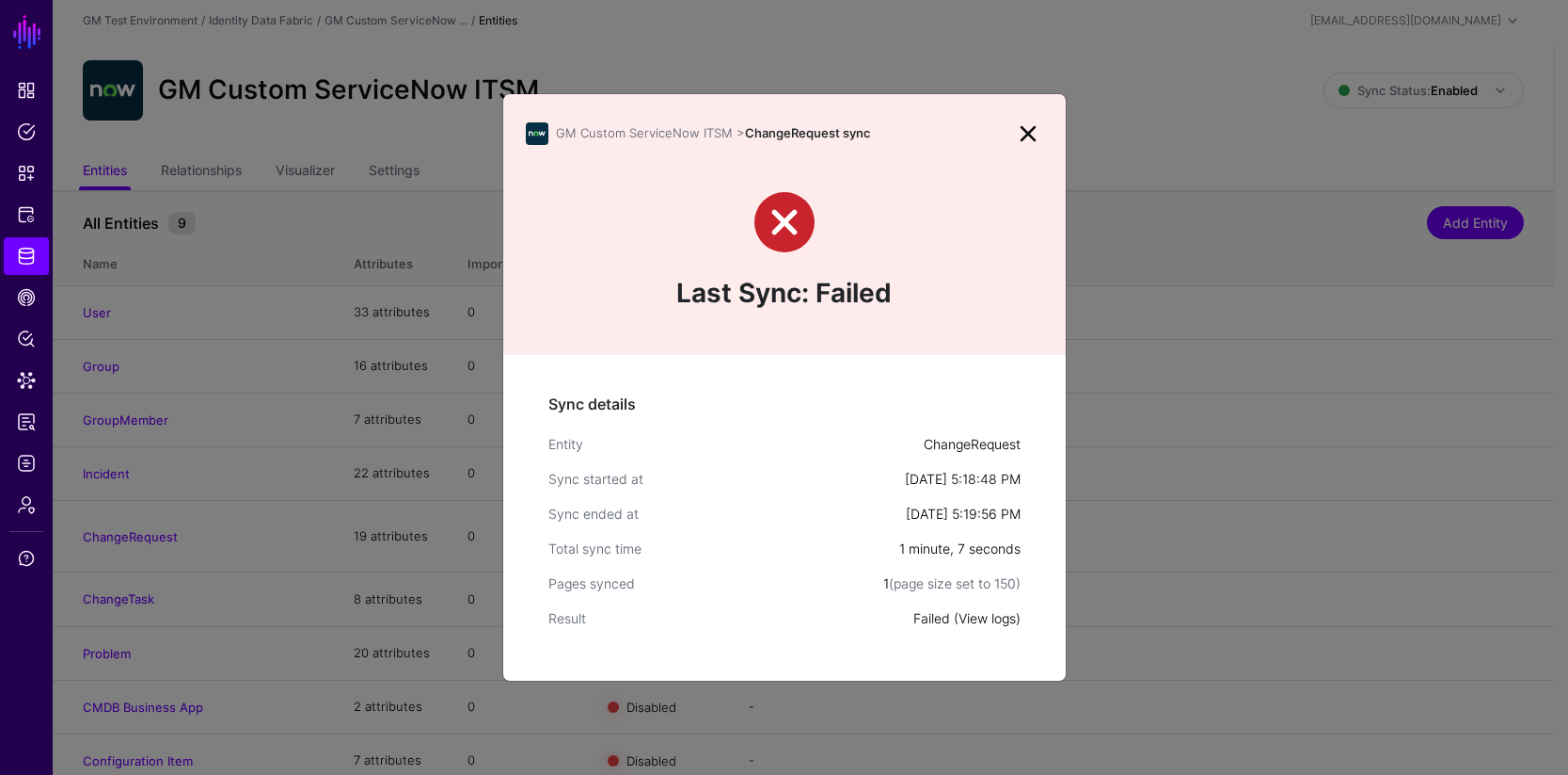
click at [992, 620] on link "View logs" at bounding box center [987, 618] width 57 height 16
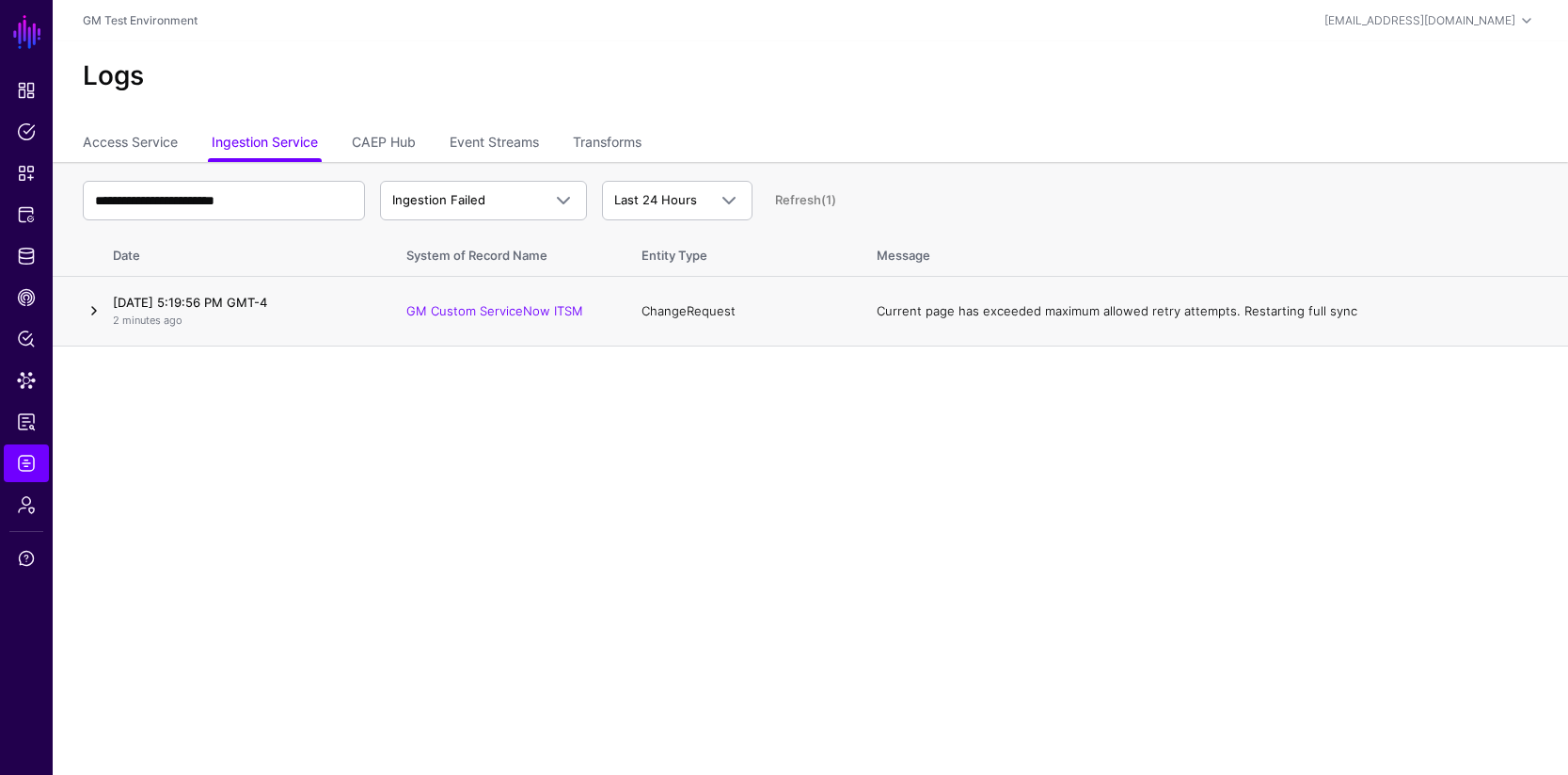
click at [93, 314] on link at bounding box center [94, 310] width 23 height 23
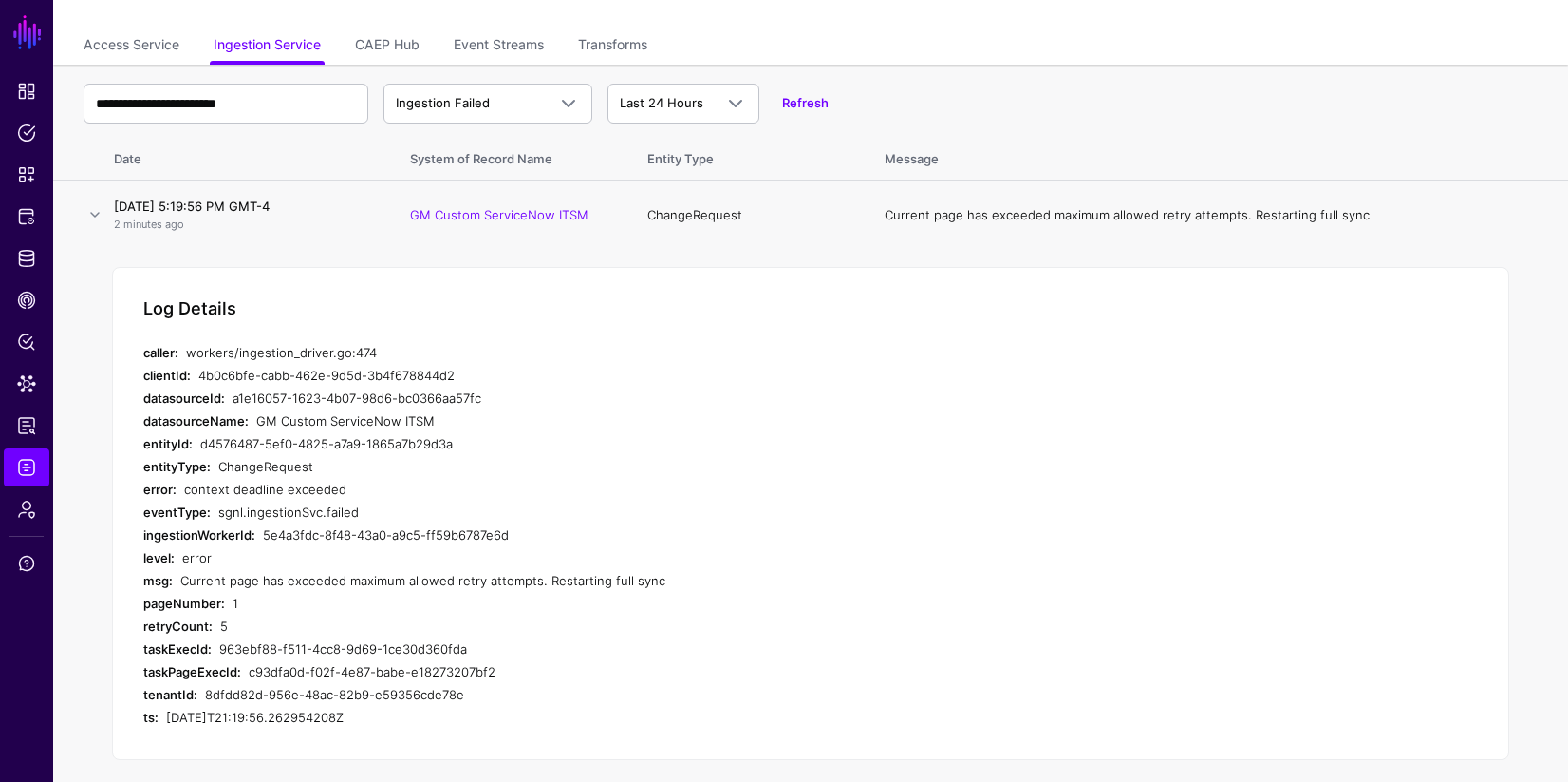
scroll to position [114, 0]
